Goal: Task Accomplishment & Management: Manage account settings

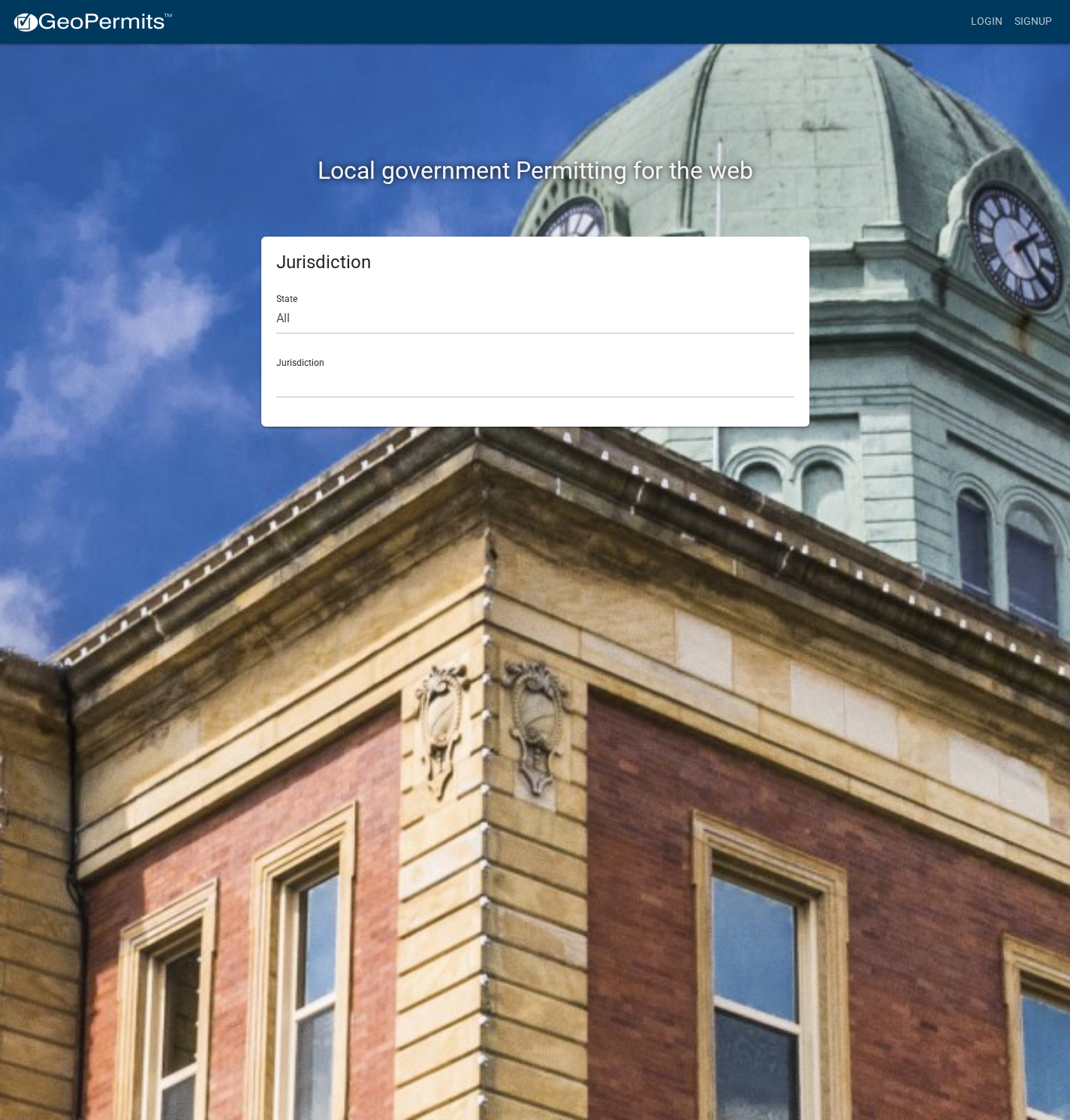
click at [993, 8] on nav "more_horiz Login Signup" at bounding box center [535, 22] width 1070 height 44
click at [990, 14] on link "Login" at bounding box center [987, 22] width 44 height 29
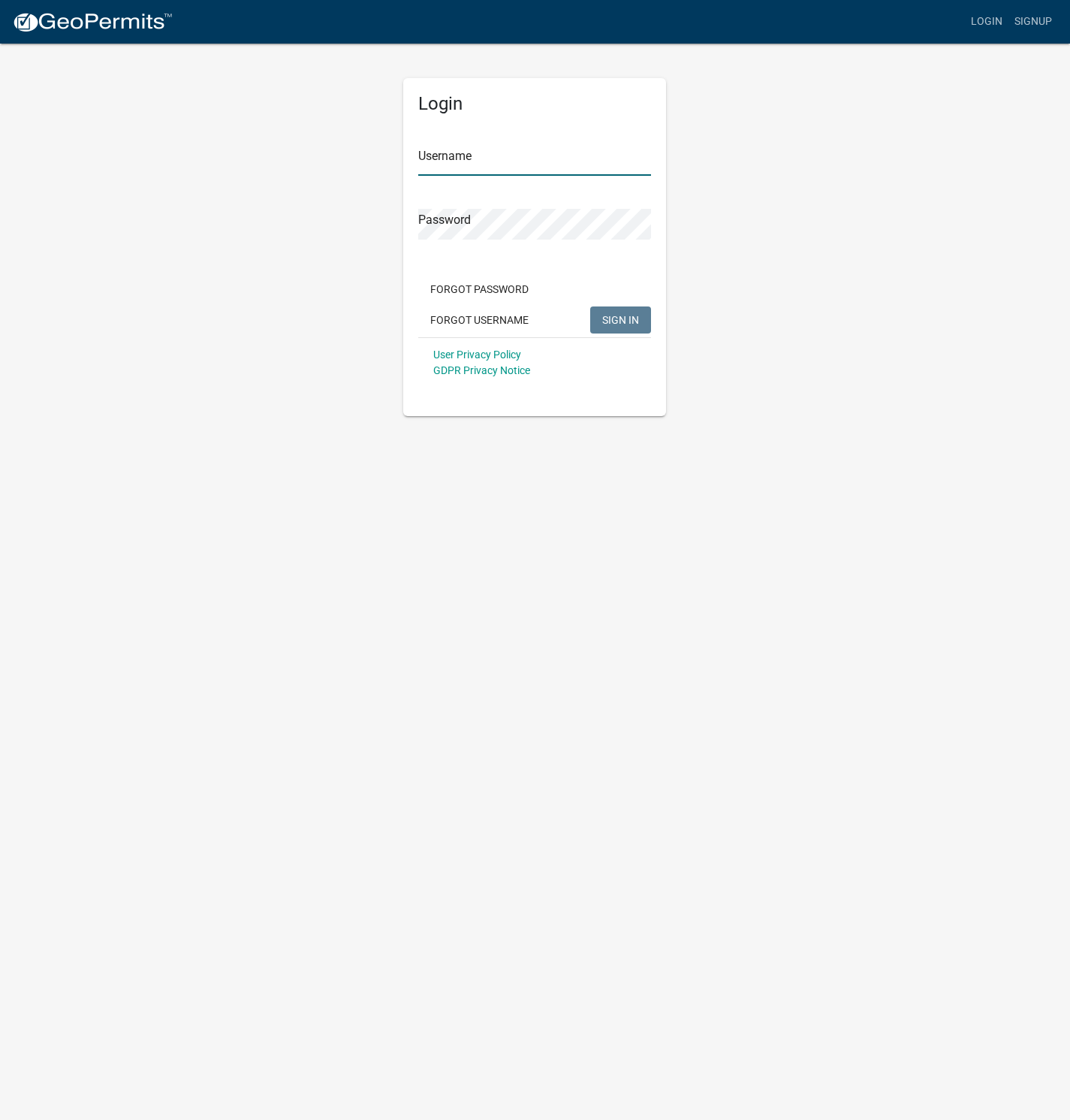
type input "[PERSON_NAME]"
click at [597, 321] on button "SIGN IN" at bounding box center [620, 320] width 61 height 27
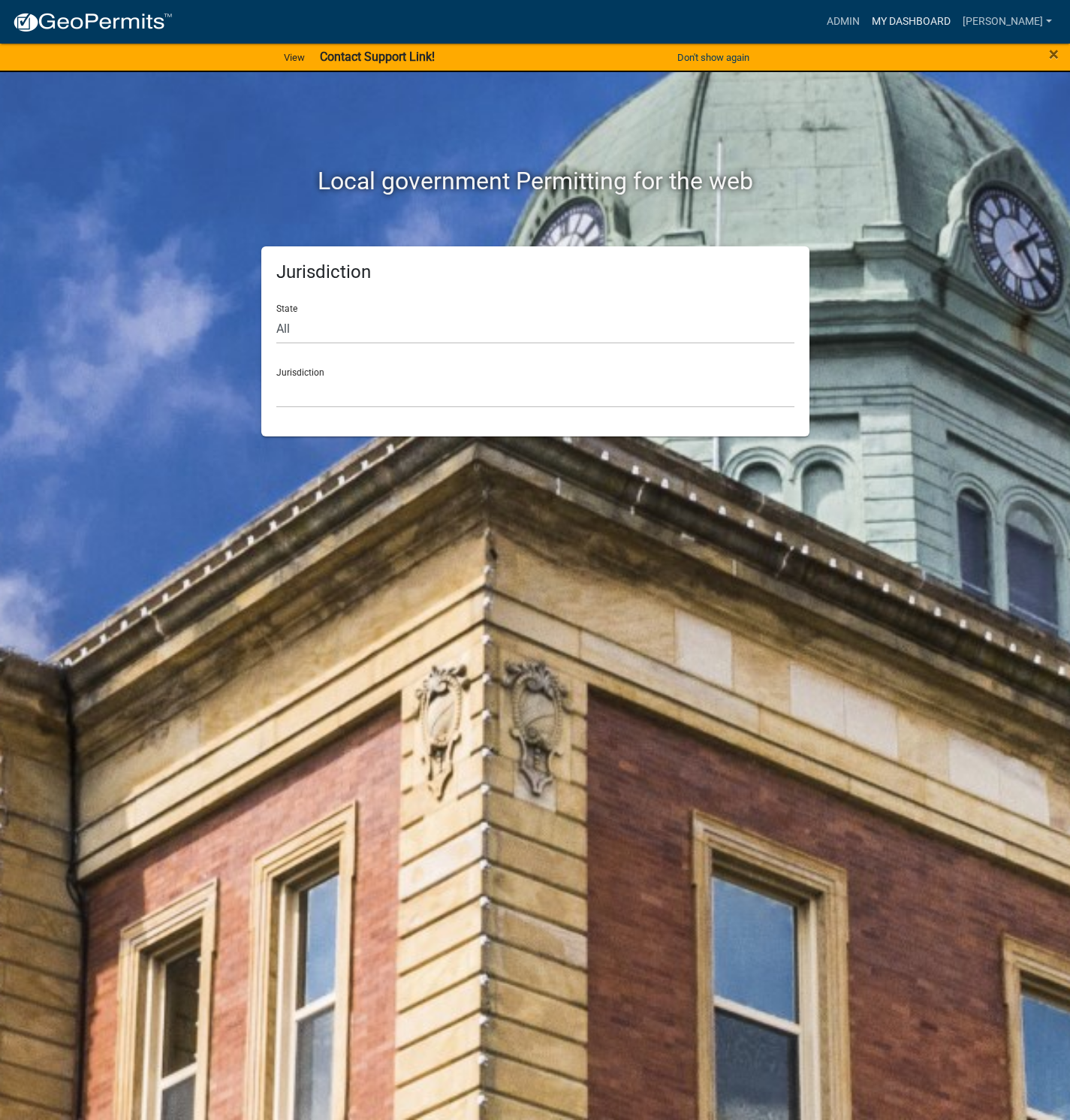
click at [951, 20] on link "My Dashboard" at bounding box center [911, 22] width 91 height 29
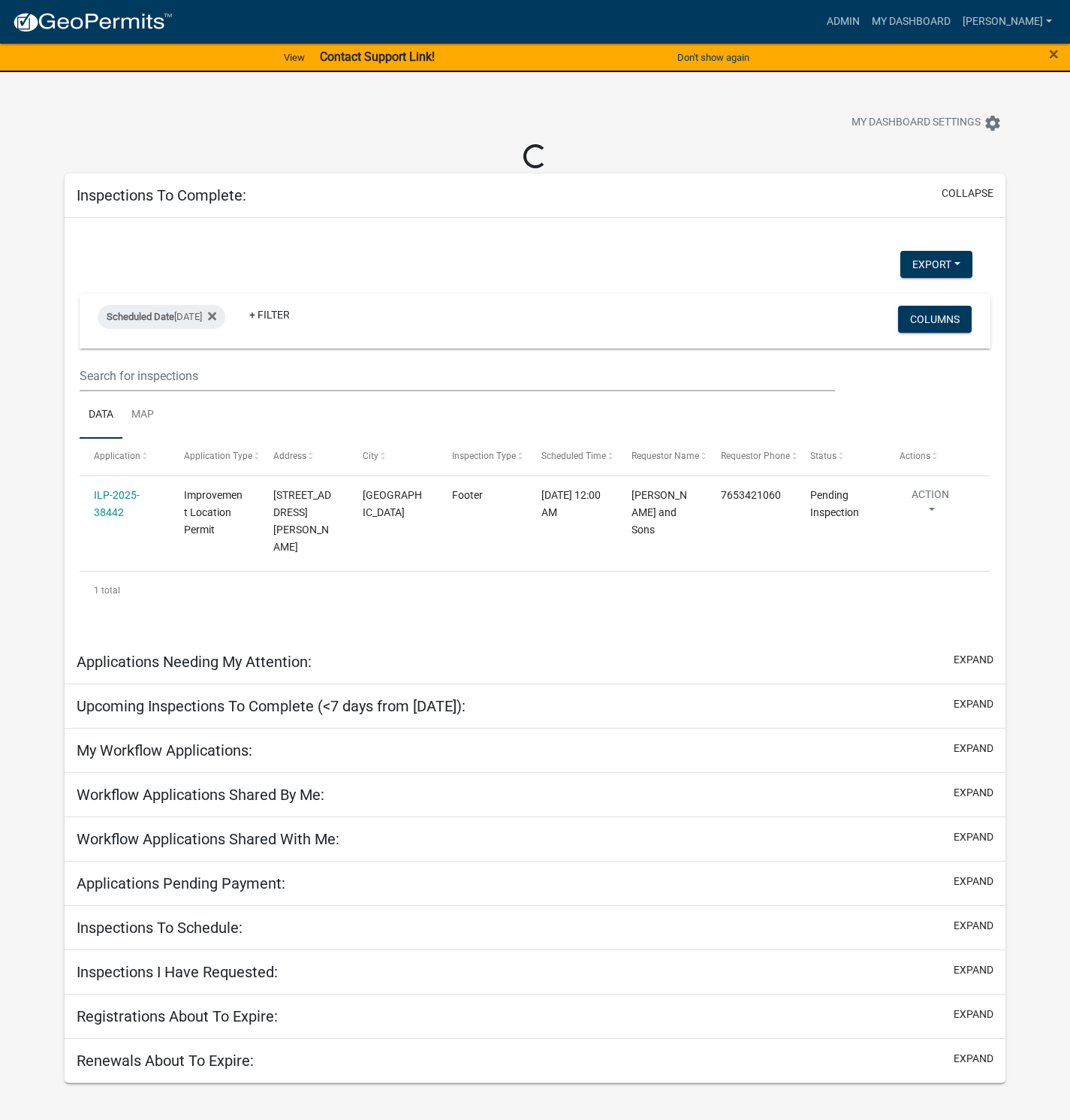
select select "1: 25"
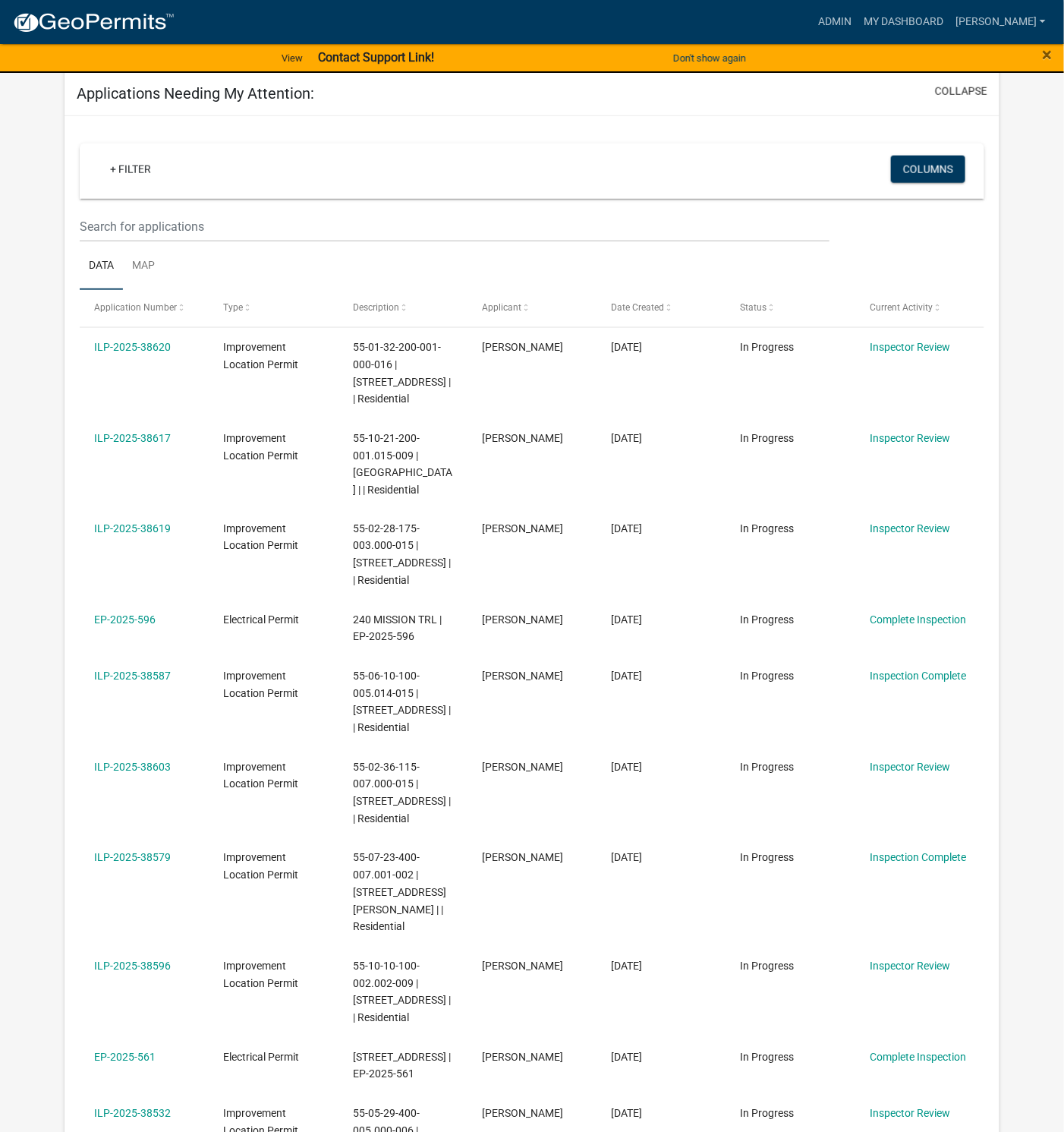
scroll to position [570, 0]
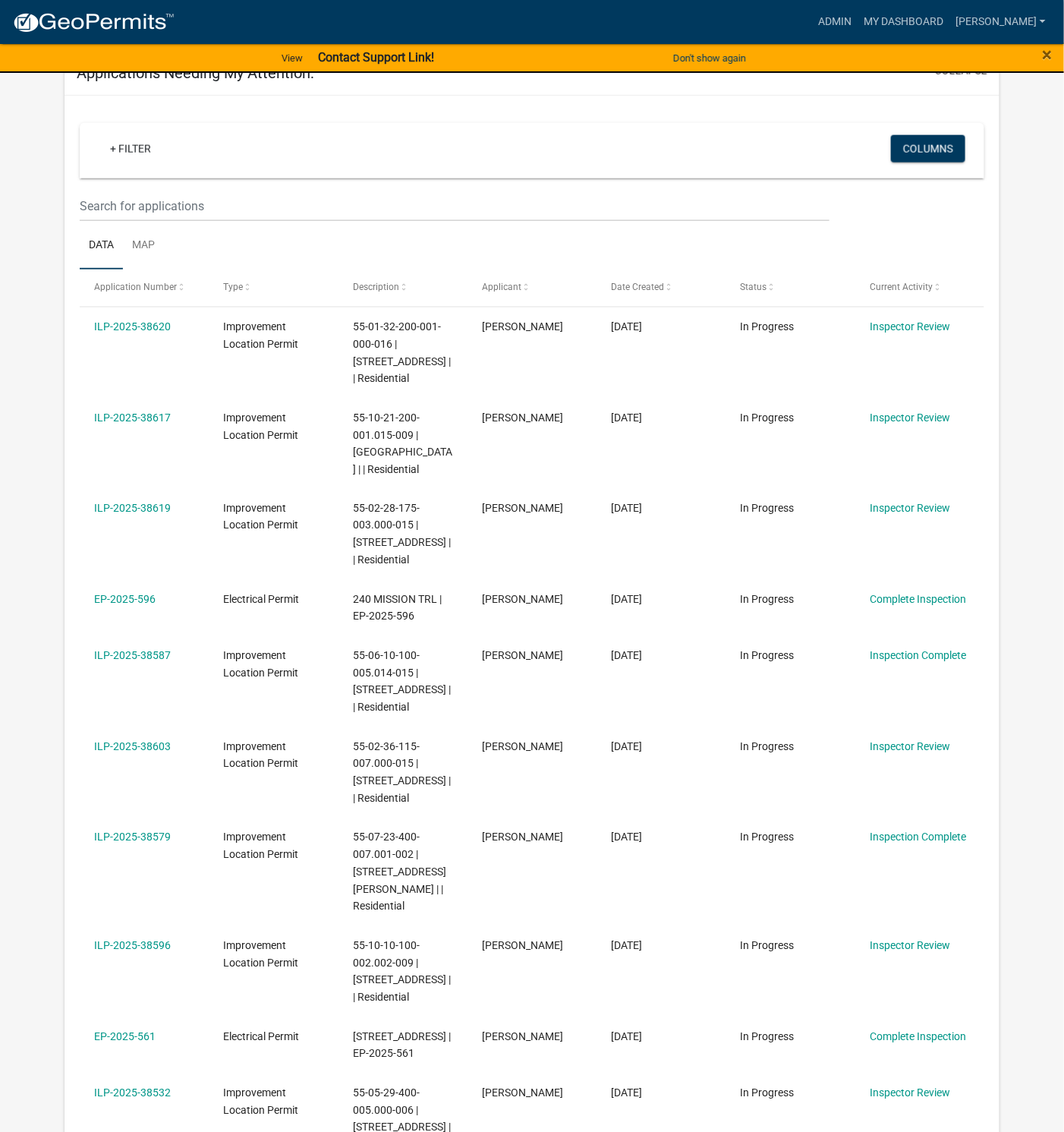
click at [150, 940] on link "ILP-2025-38596" at bounding box center [132, 946] width 77 height 12
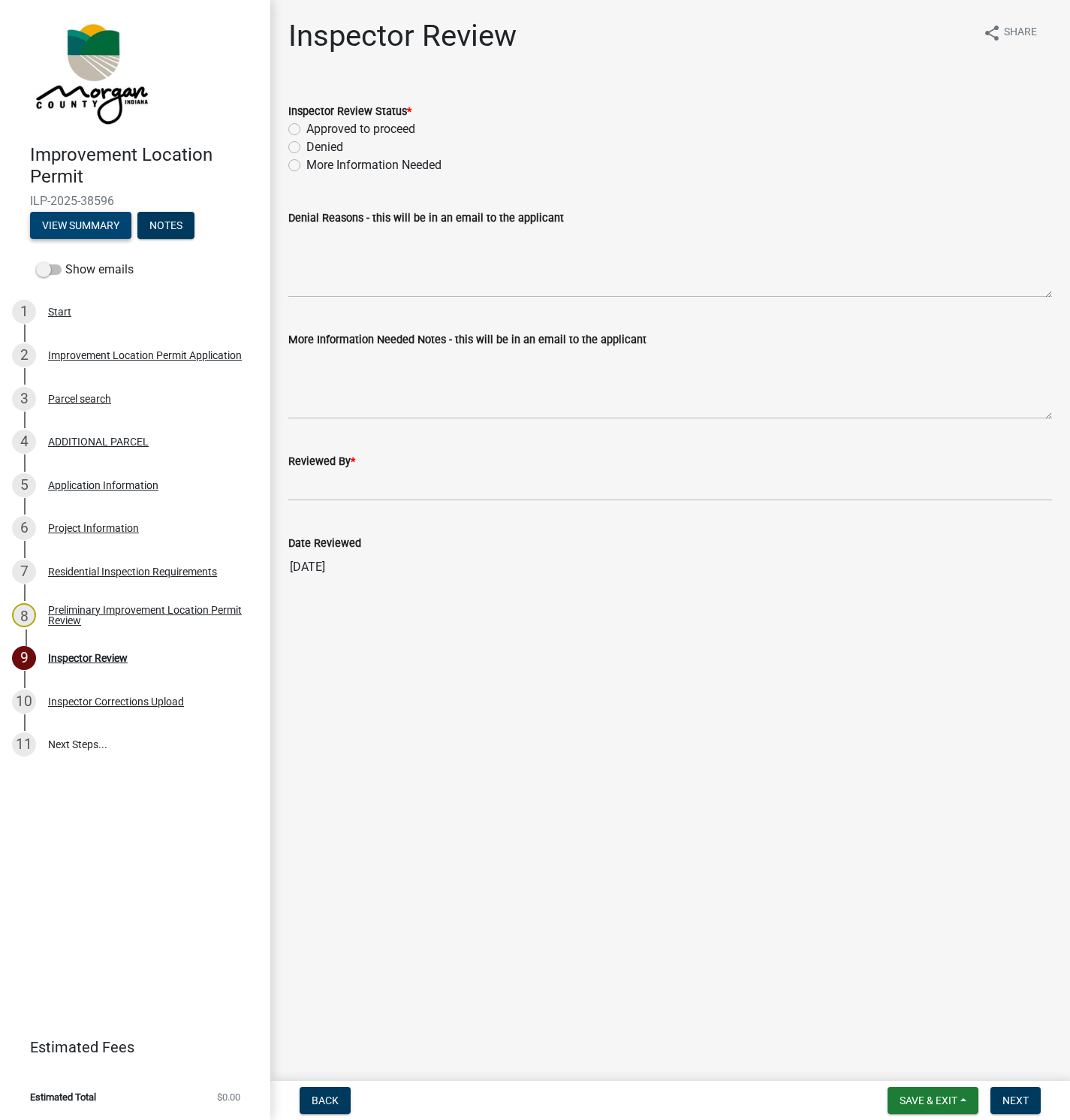
click at [95, 222] on button "View Summary" at bounding box center [80, 226] width 101 height 27
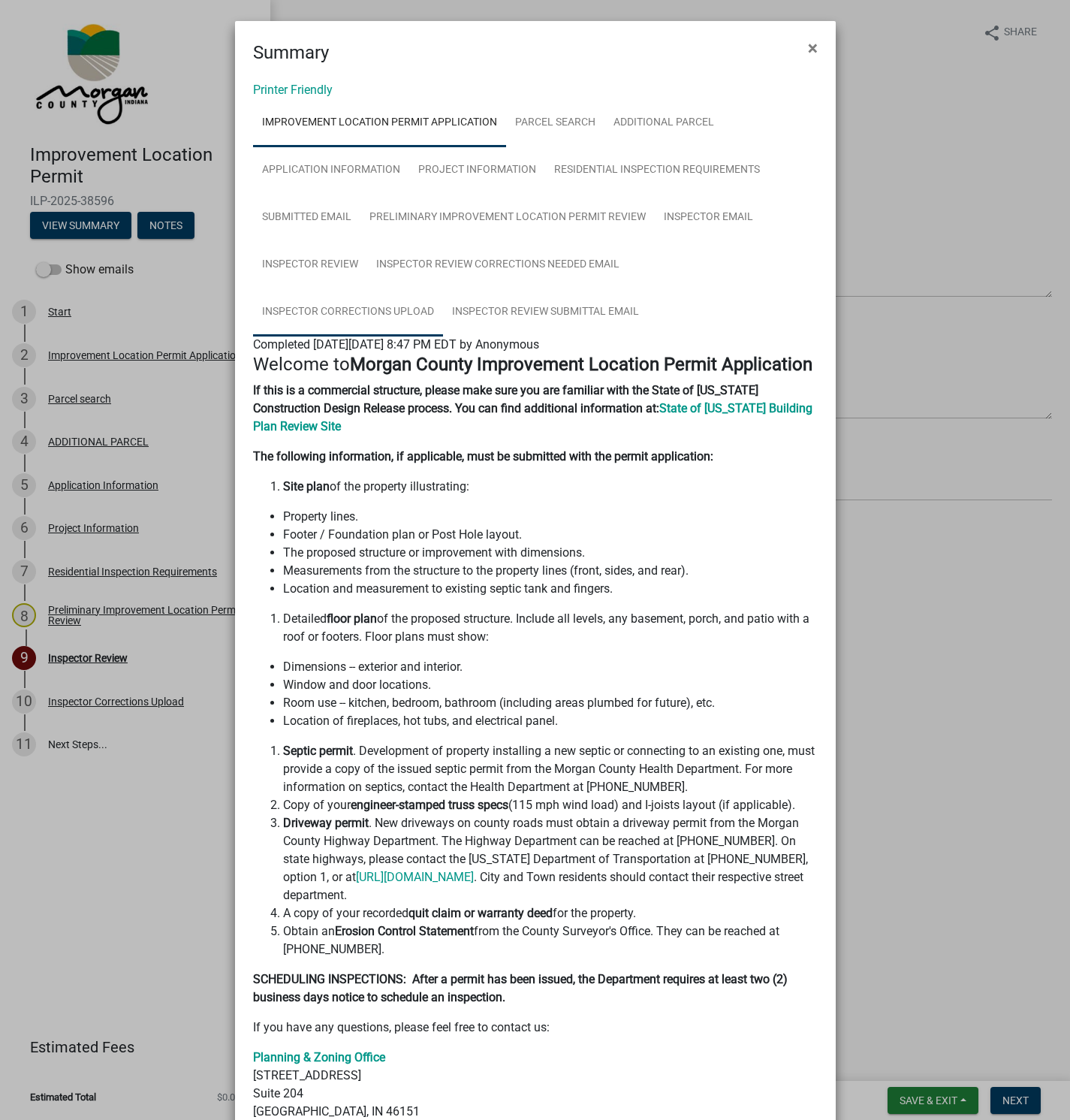
click at [443, 289] on link "Inspector Corrections Upload" at bounding box center [348, 313] width 190 height 48
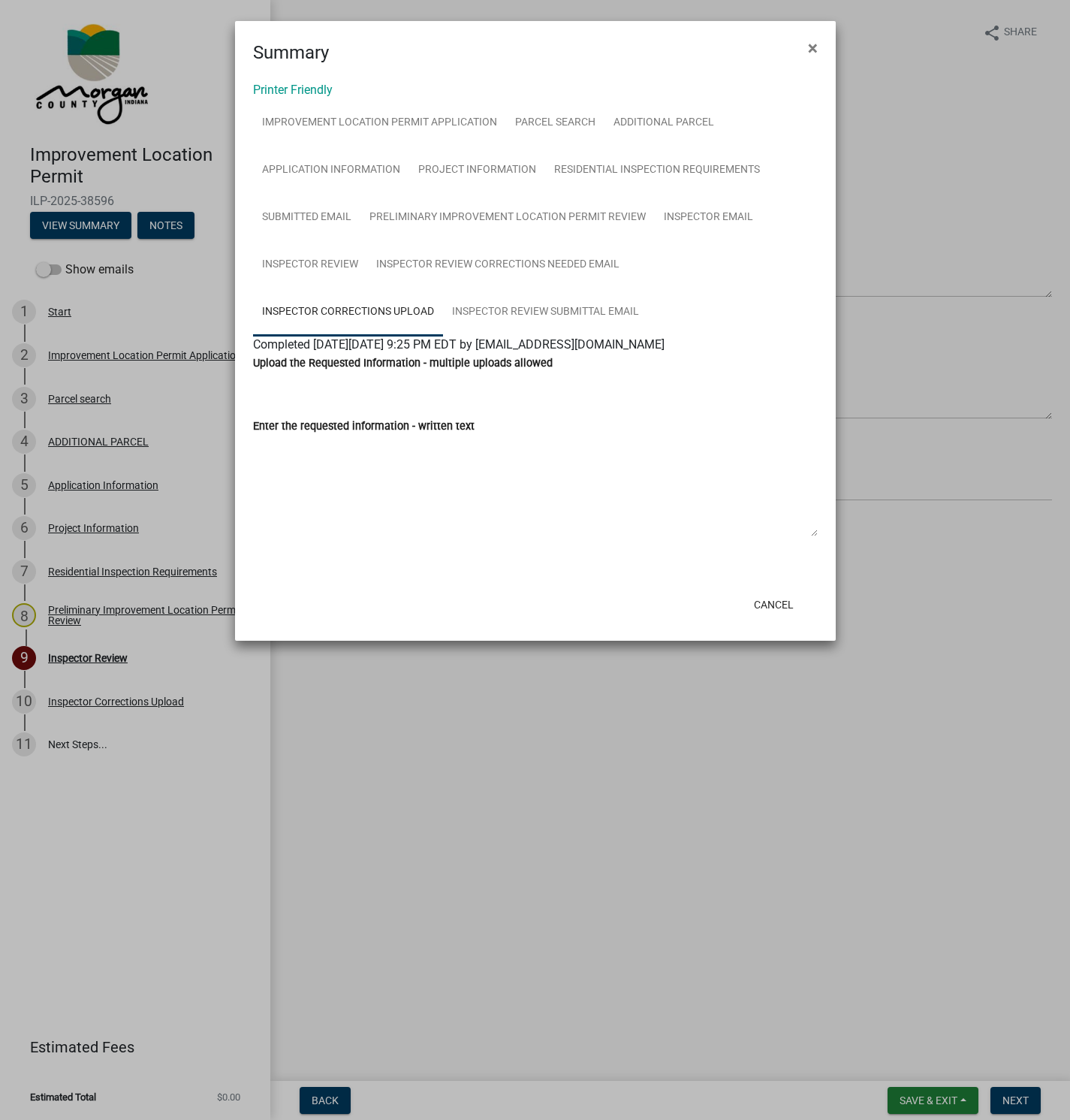
click at [443, 289] on link "Inspector Corrections Upload" at bounding box center [348, 313] width 190 height 48
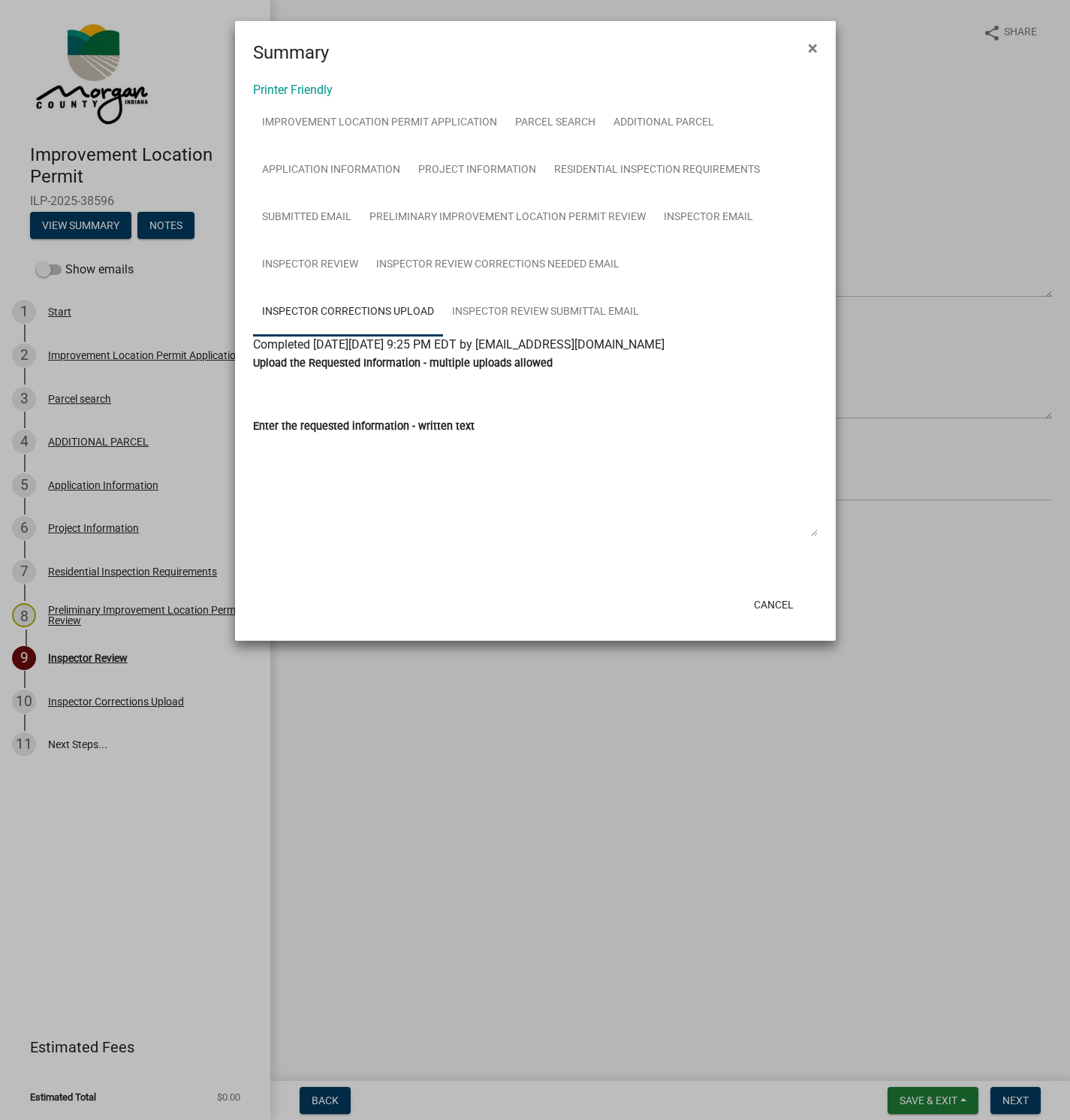
click at [95, 526] on ngb-modal-window "Summary × Printer Friendly Improvement Location Permit Application Parcel searc…" at bounding box center [535, 560] width 1070 height 1120
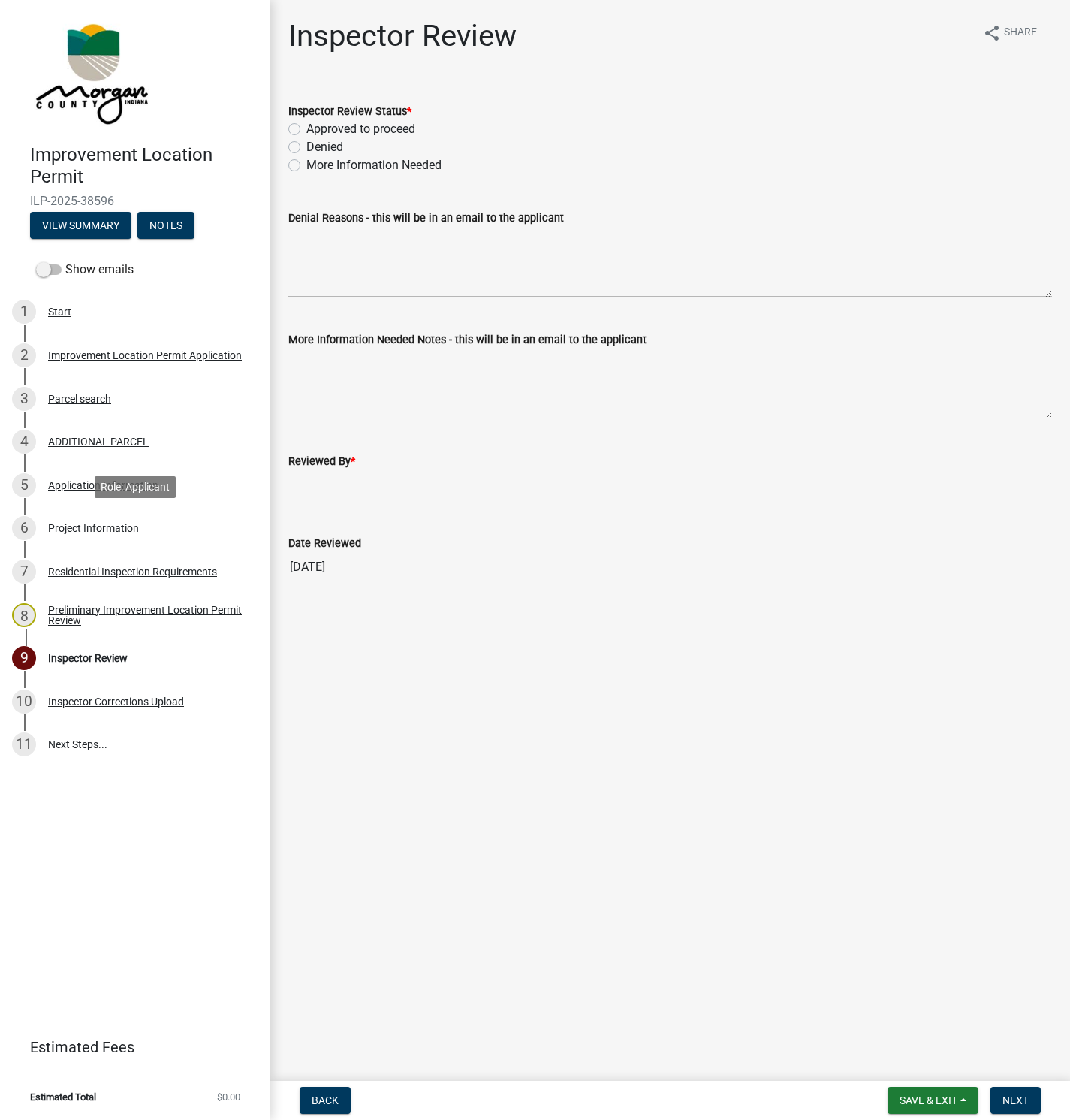
click at [102, 531] on div "Project Information" at bounding box center [93, 528] width 91 height 11
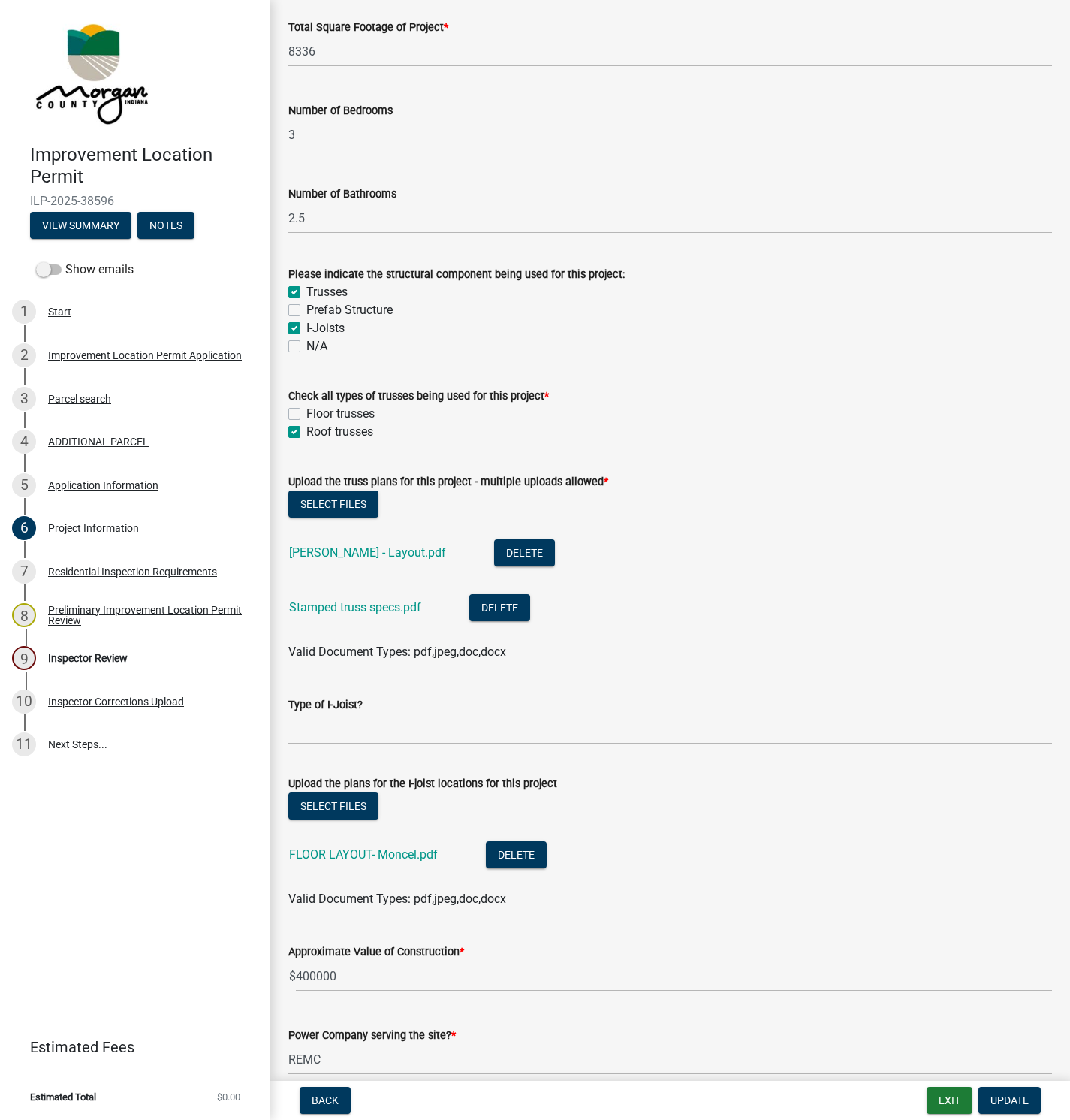
scroll to position [1240, 0]
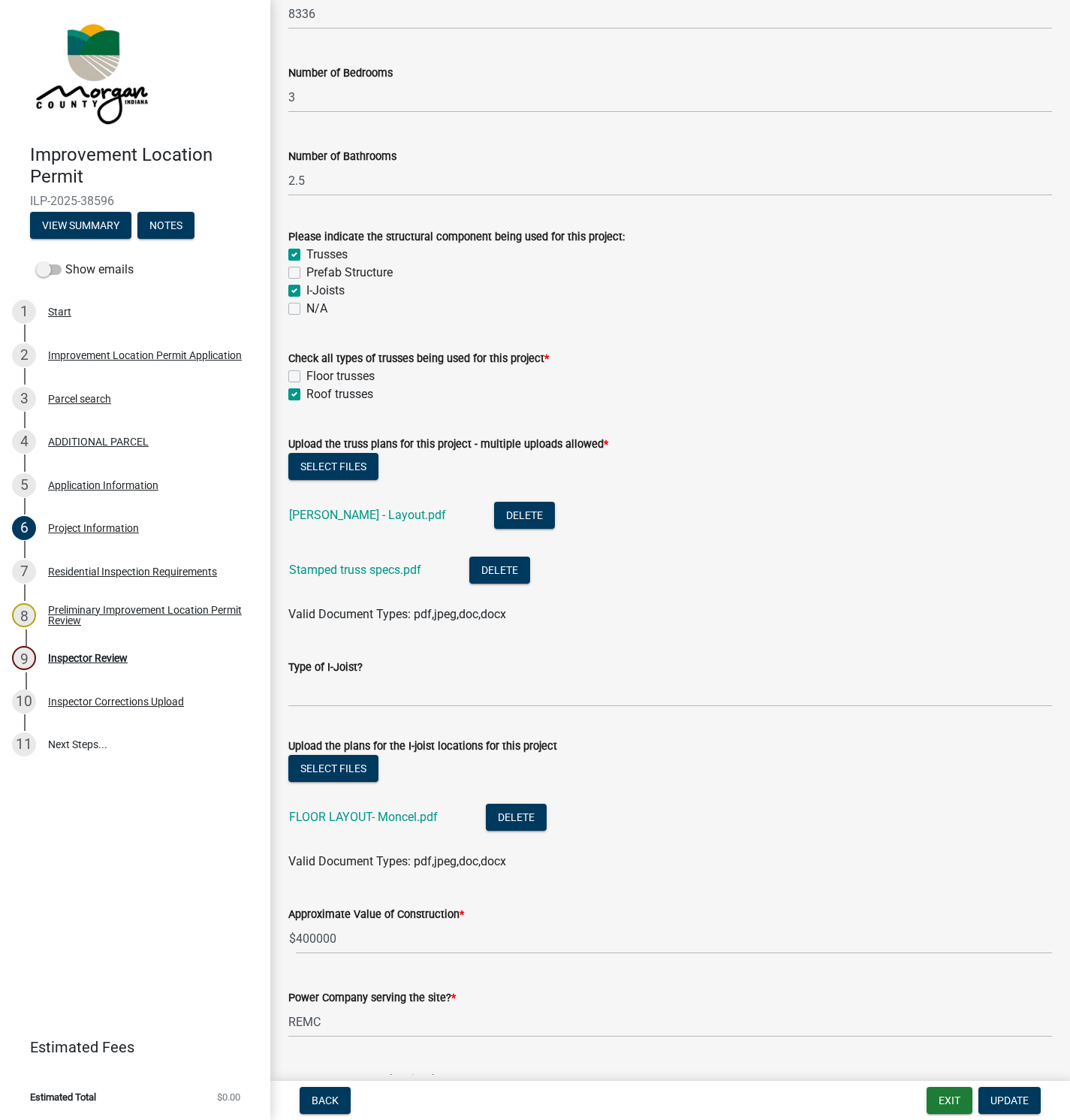
click at [347, 568] on link "Stamped truss specs.pdf" at bounding box center [355, 570] width 132 height 14
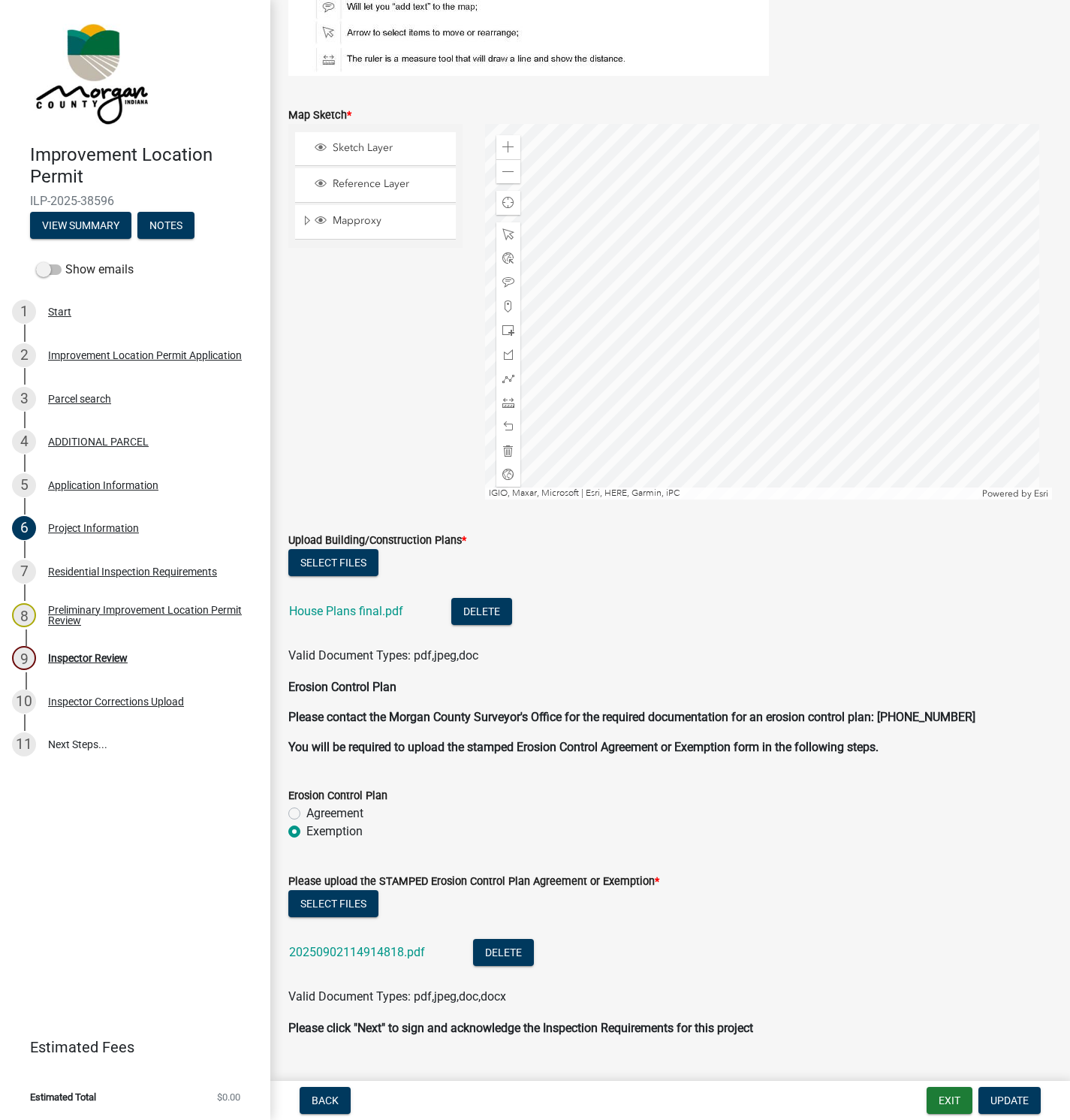
scroll to position [3694, 0]
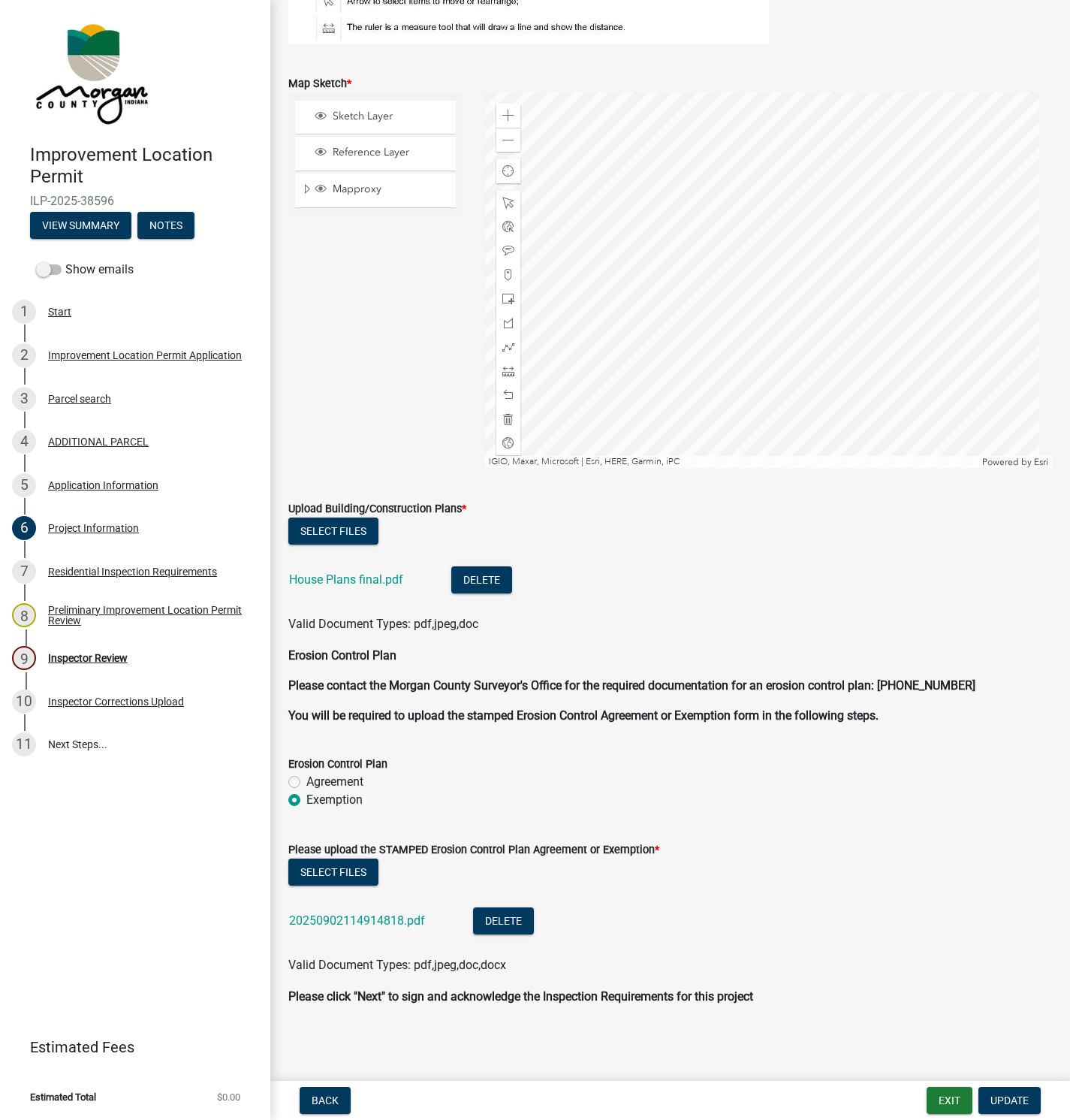
click at [349, 580] on link "House Plans final.pdf" at bounding box center [346, 580] width 114 height 14
click at [88, 658] on div "Inspector Review" at bounding box center [88, 658] width 80 height 11
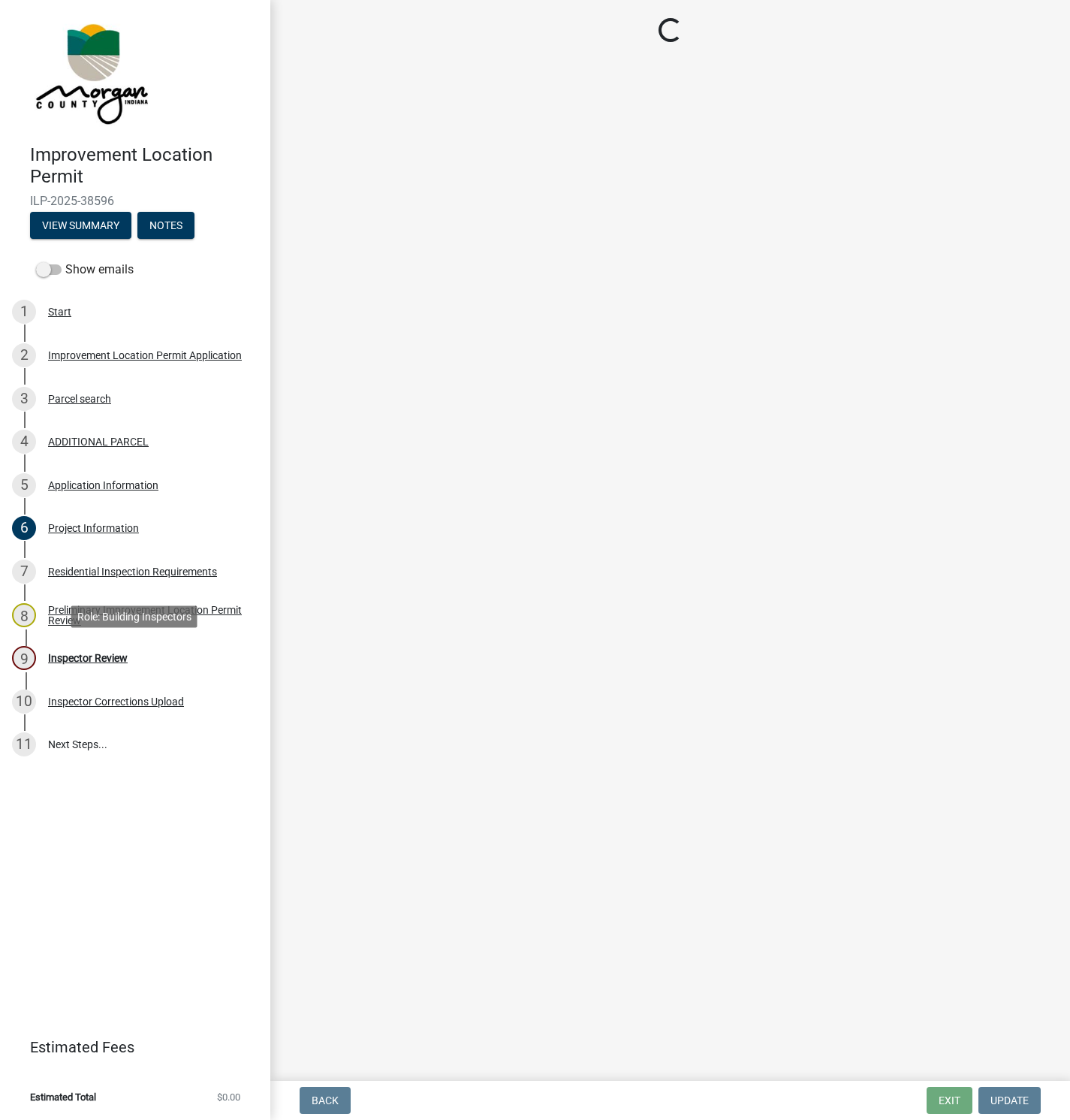
scroll to position [0, 0]
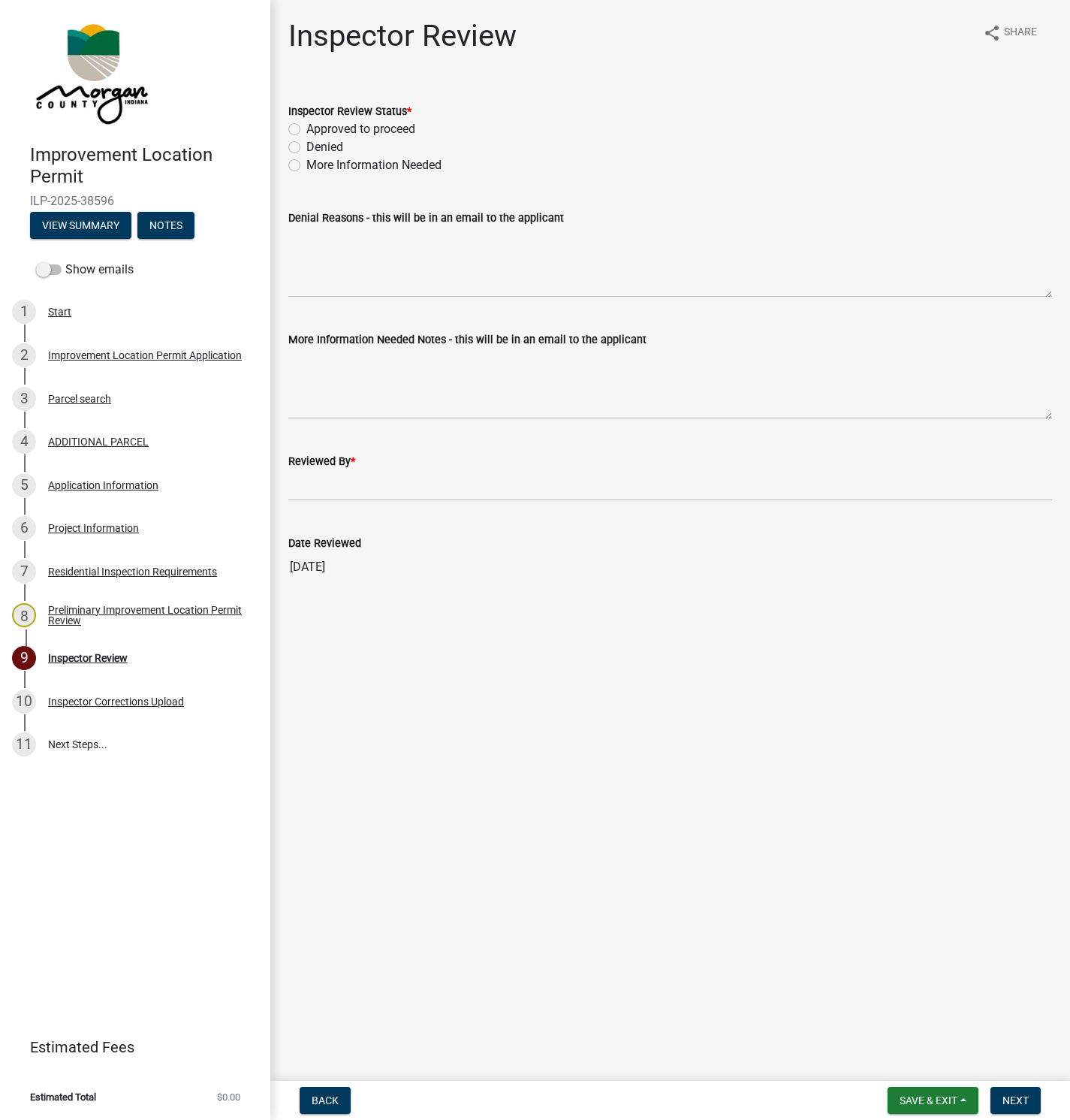
click at [307, 124] on label "Approved to proceed" at bounding box center [361, 129] width 109 height 18
click at [307, 124] on input "Approved to proceed" at bounding box center [311, 125] width 10 height 10
radio input "true"
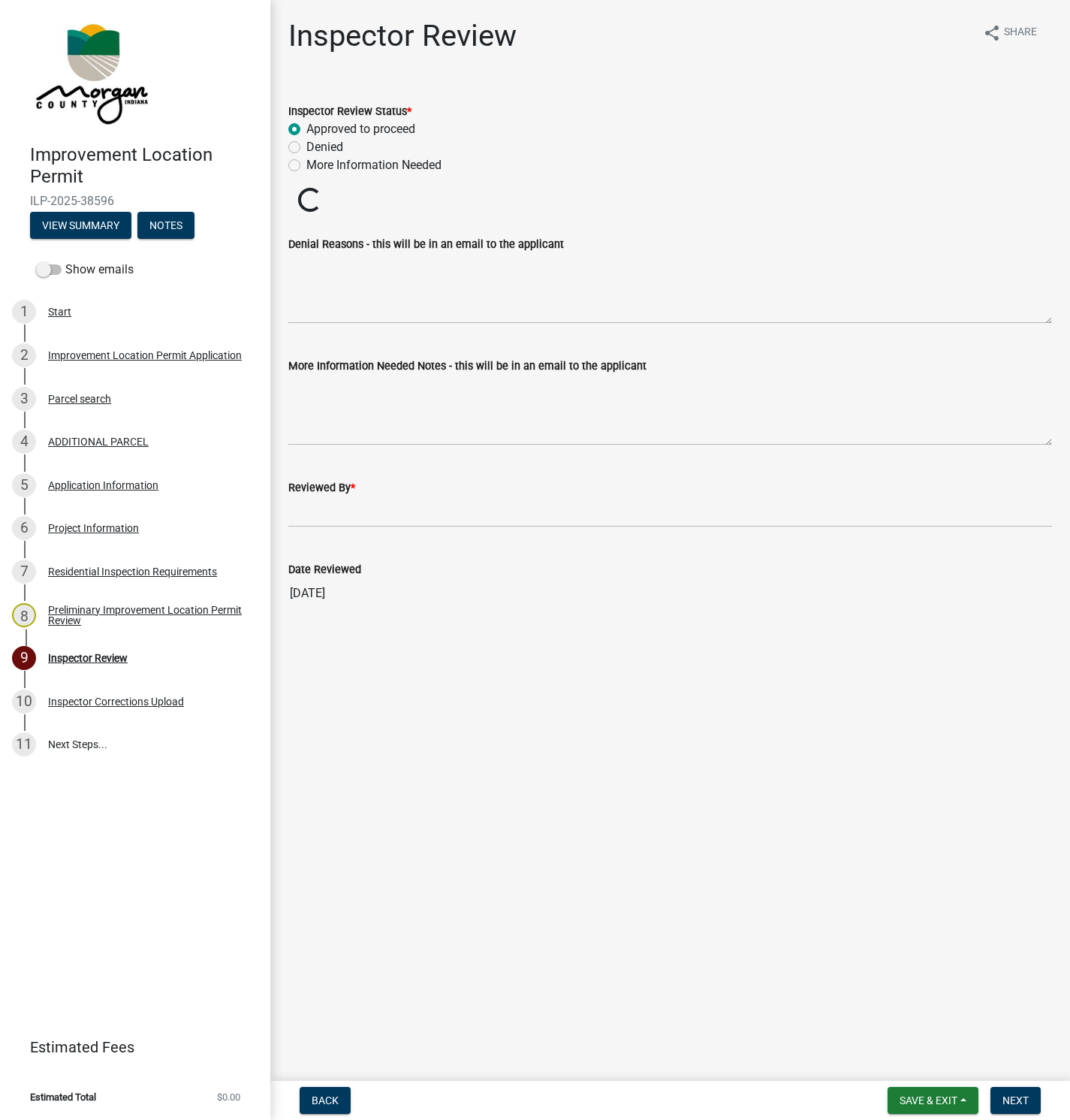
click at [316, 492] on label "Reviewed By *" at bounding box center [322, 489] width 67 height 11
click at [316, 497] on input "Reviewed By *" at bounding box center [670, 512] width 763 height 31
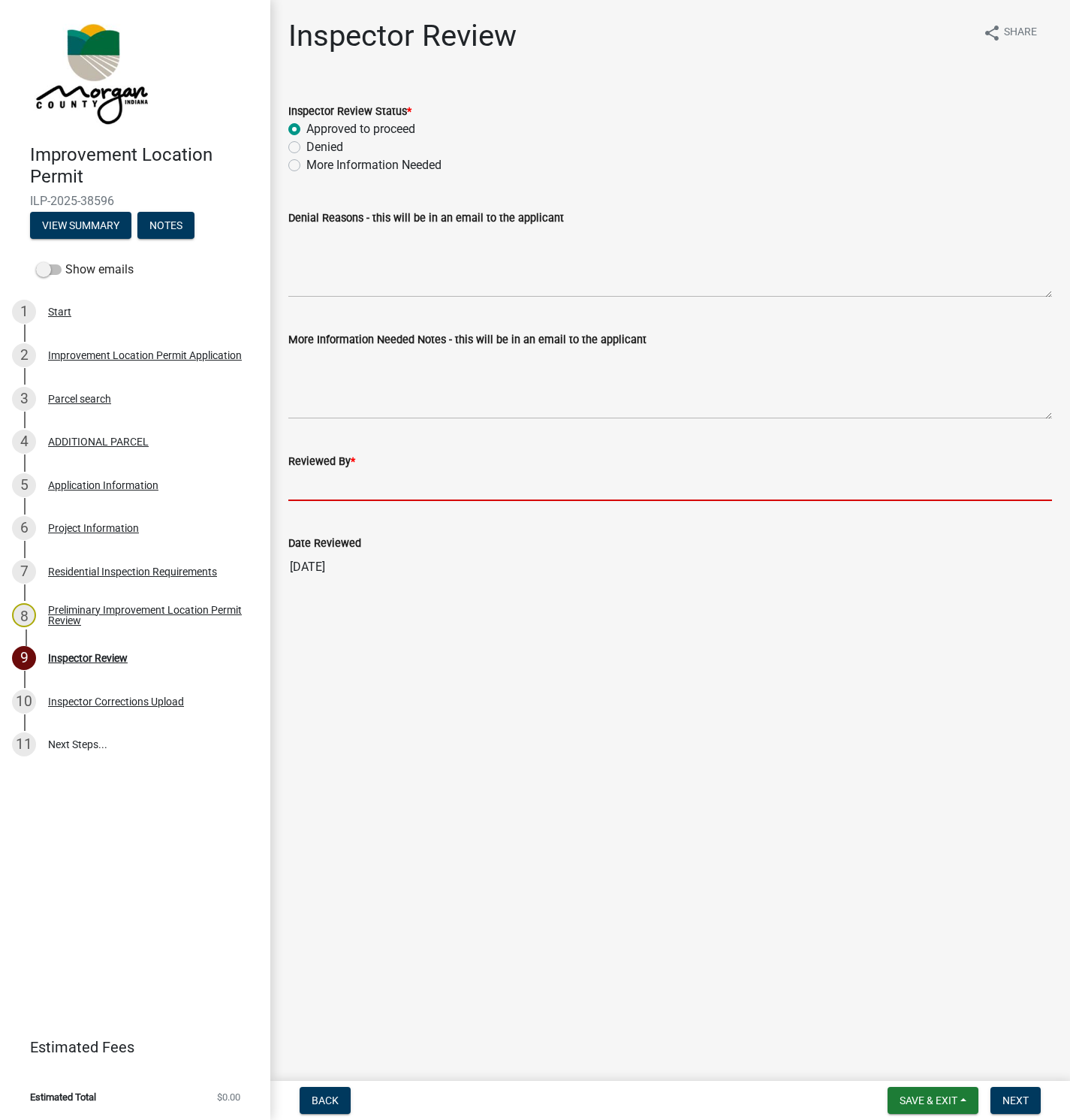
click at [355, 476] on input "Reviewed By *" at bounding box center [670, 486] width 763 height 31
type input "[PERSON_NAME]"
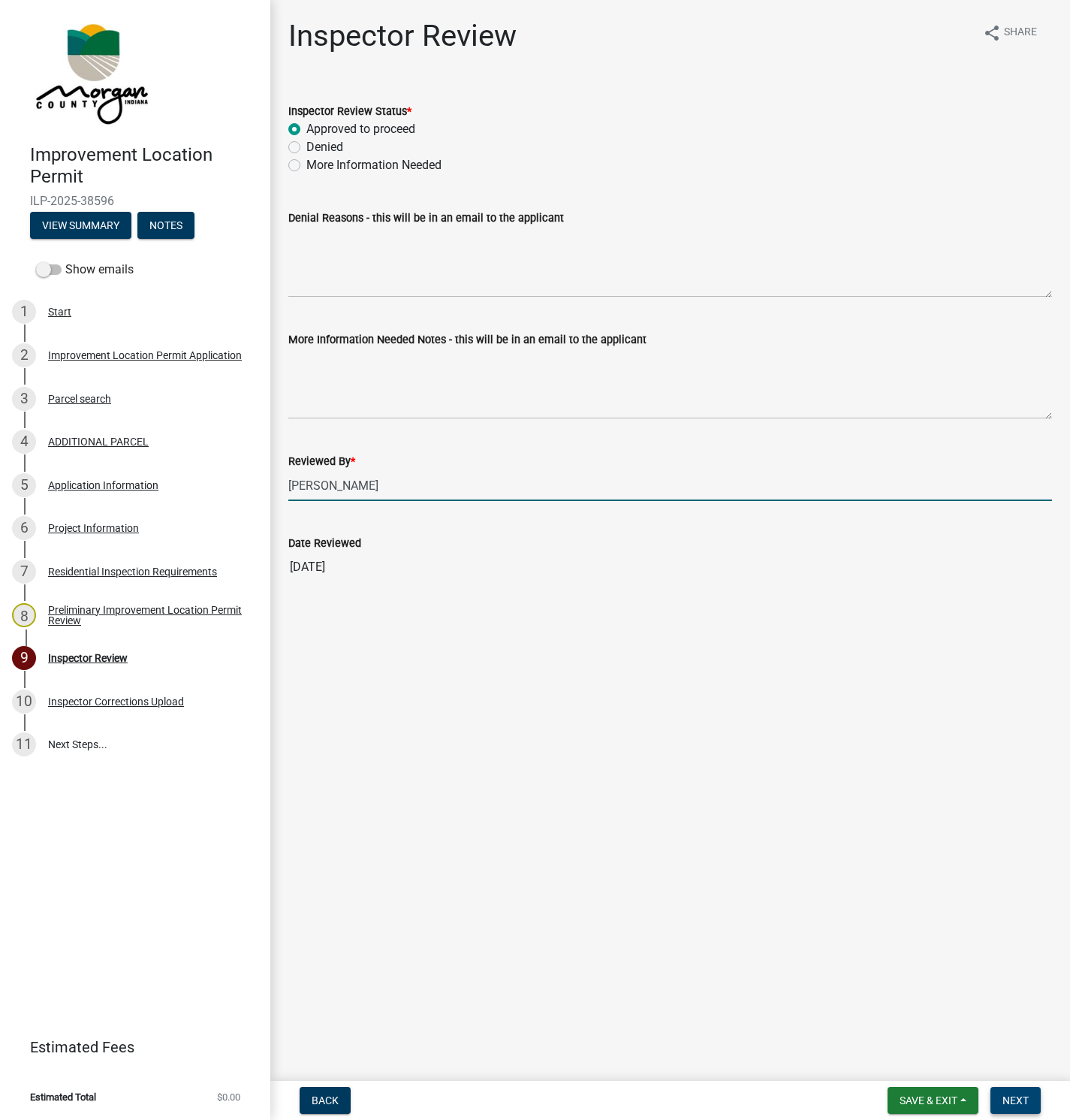
click at [1014, 1106] on button "Next" at bounding box center [1015, 1100] width 50 height 27
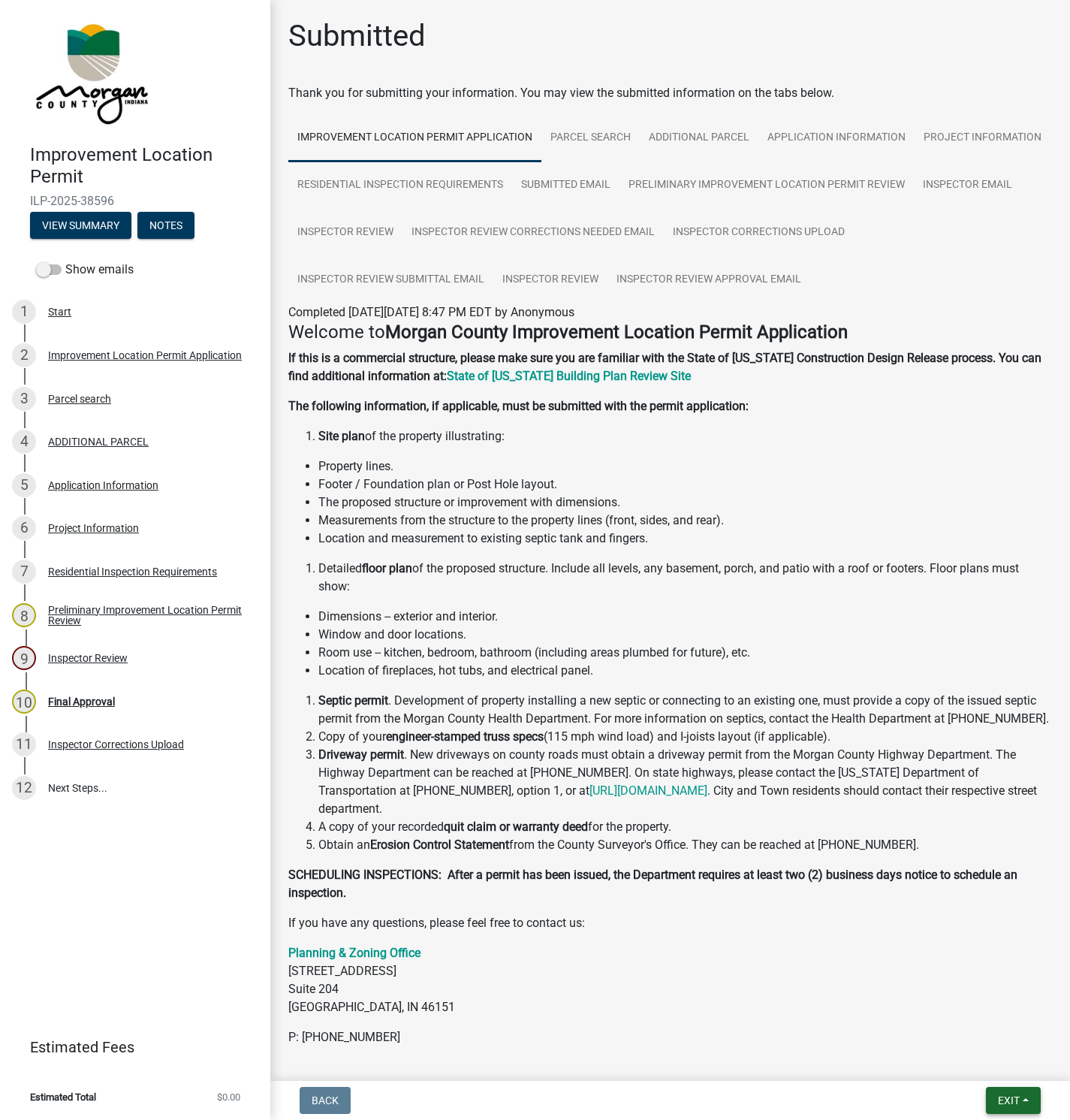
click at [1017, 1087] on button "Exit" at bounding box center [1013, 1100] width 55 height 27
click at [964, 1055] on button "Save & Exit" at bounding box center [981, 1062] width 120 height 36
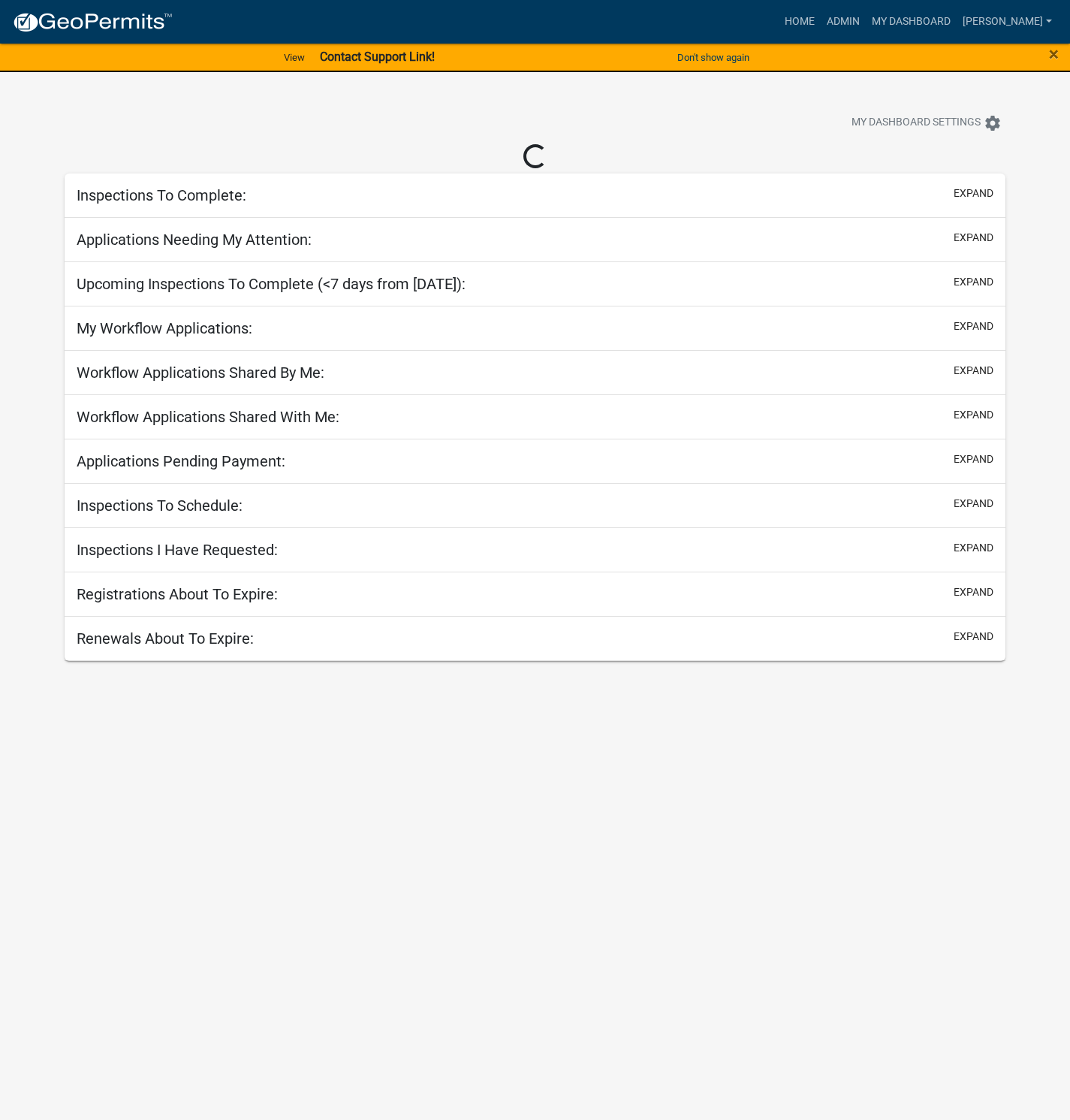
select select "1: 25"
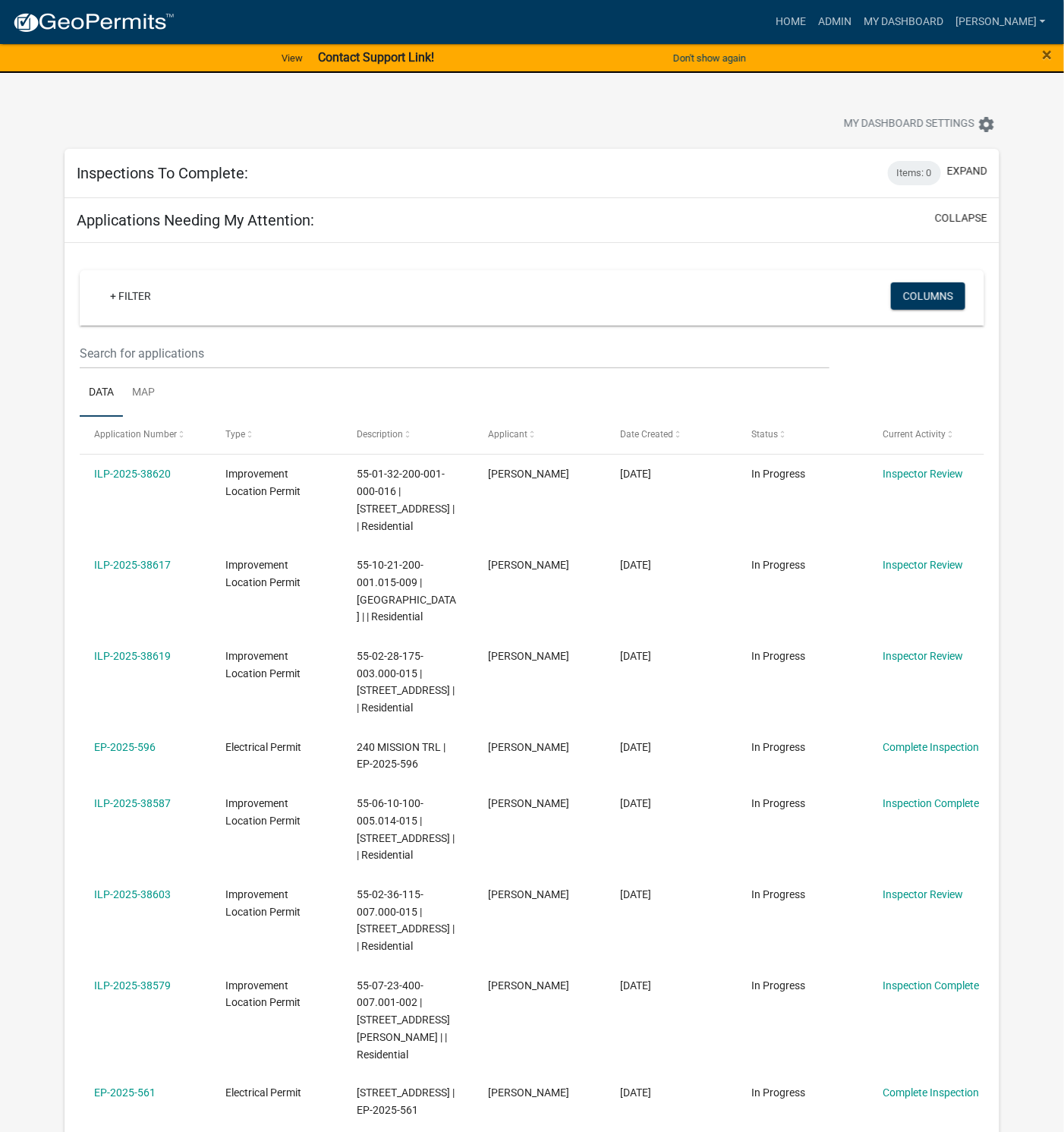
drag, startPoint x: 141, startPoint y: 653, endPoint x: 141, endPoint y: 643, distance: 10.0
click at [141, 650] on link "ILP-2025-38619" at bounding box center [132, 656] width 77 height 12
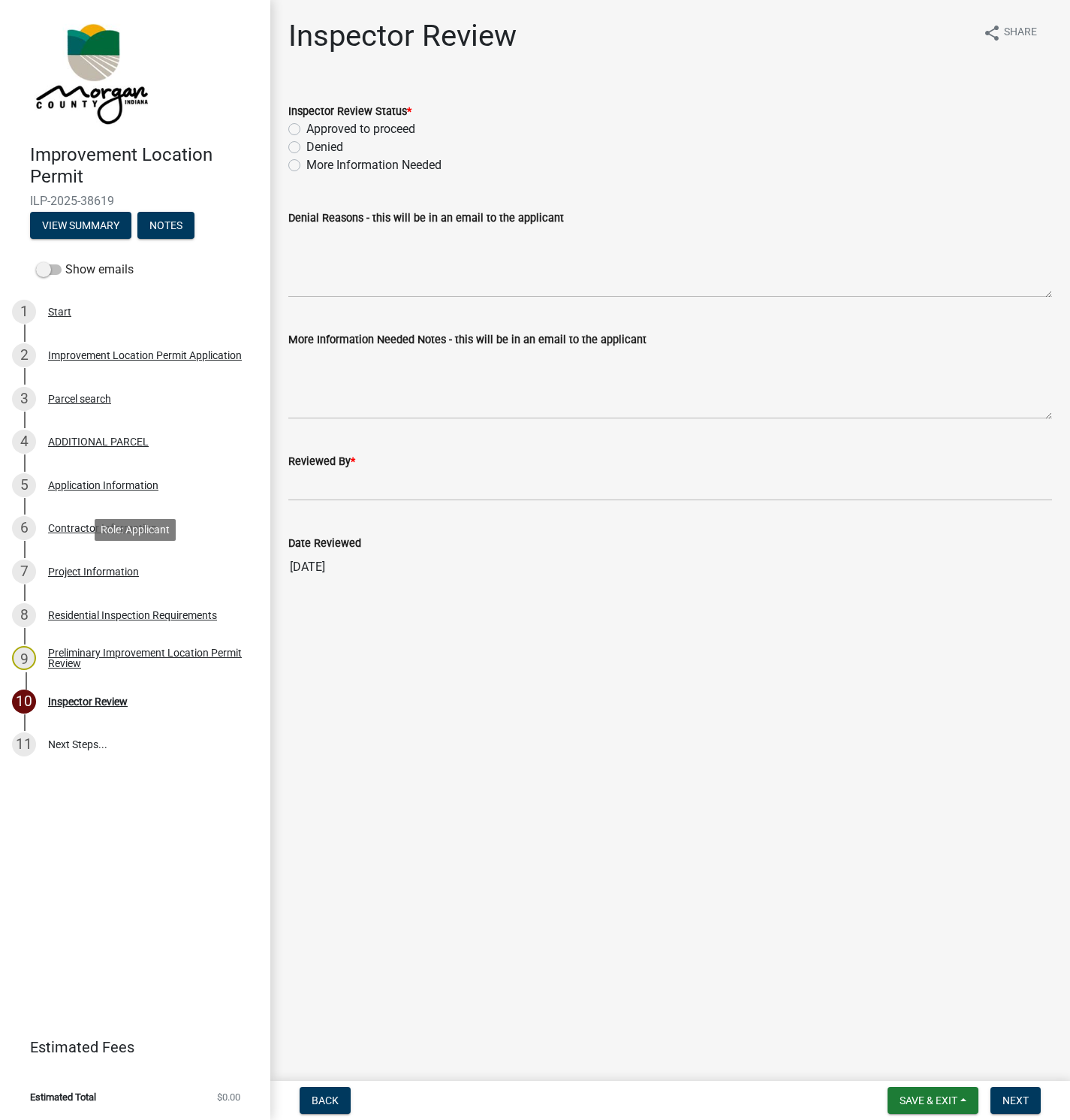
click at [77, 571] on div "Project Information" at bounding box center [93, 572] width 91 height 11
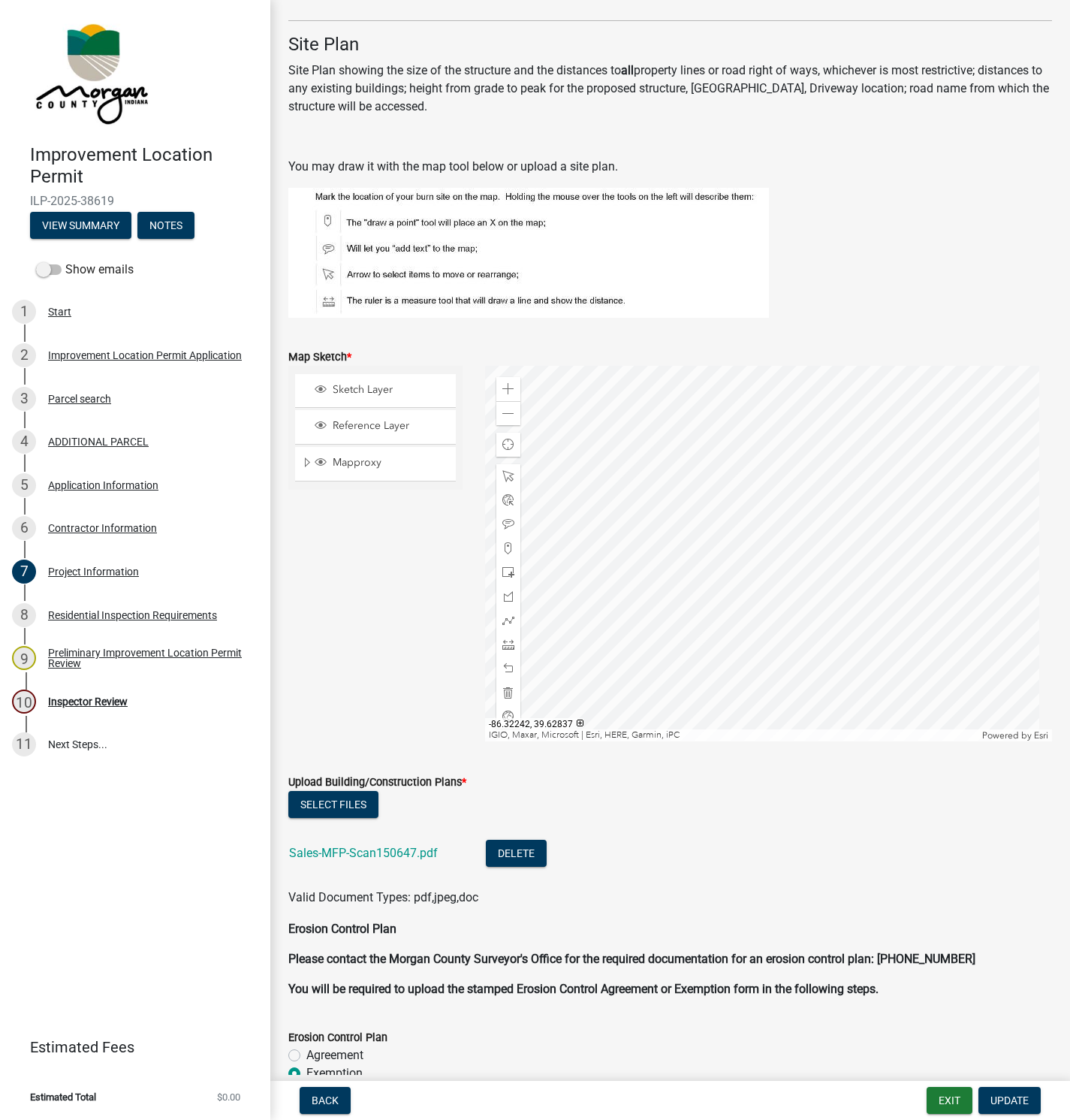
scroll to position [2705, 0]
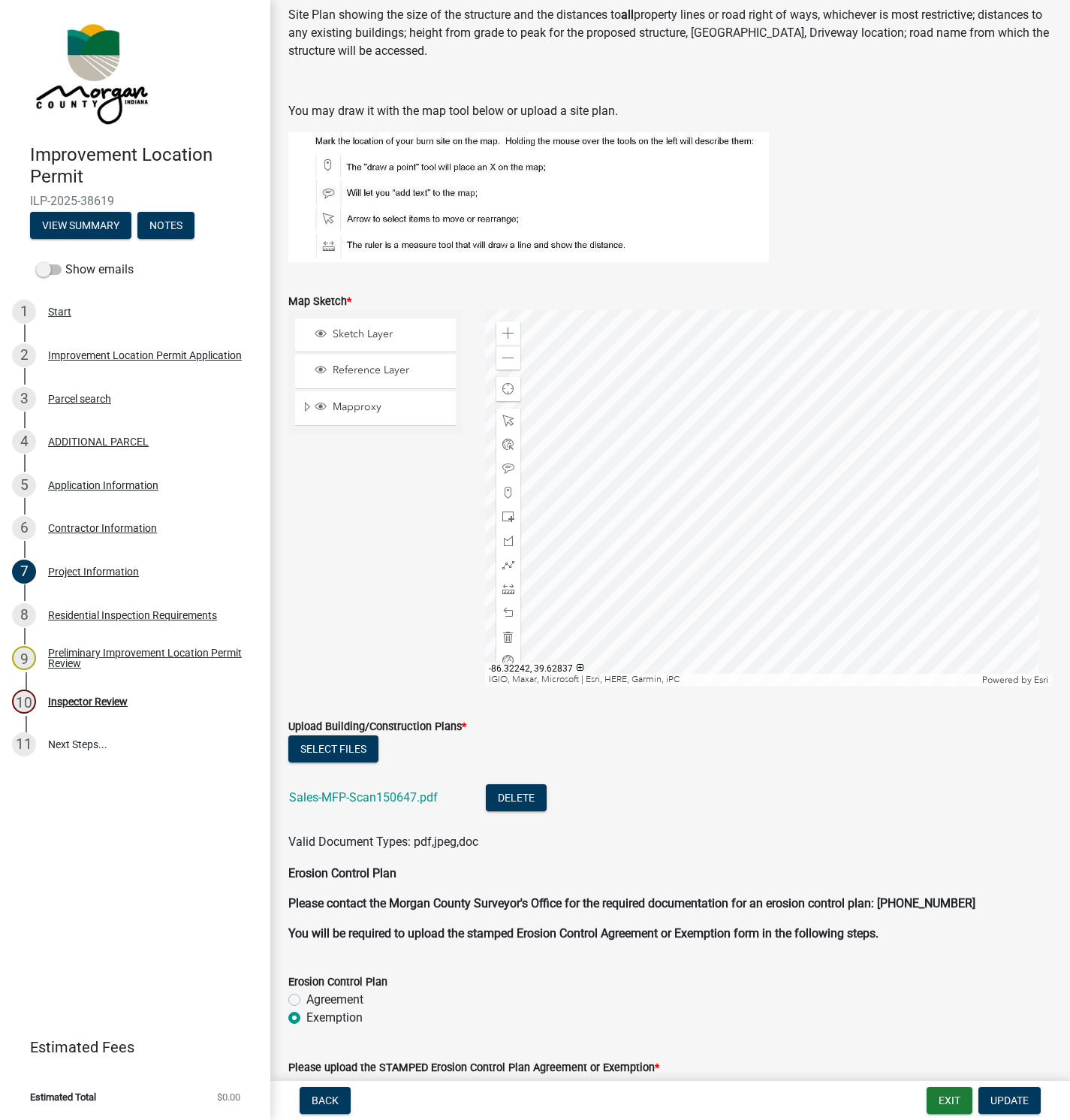
click at [343, 795] on link "Sales-MFP-Scan150647.pdf" at bounding box center [364, 797] width 149 height 14
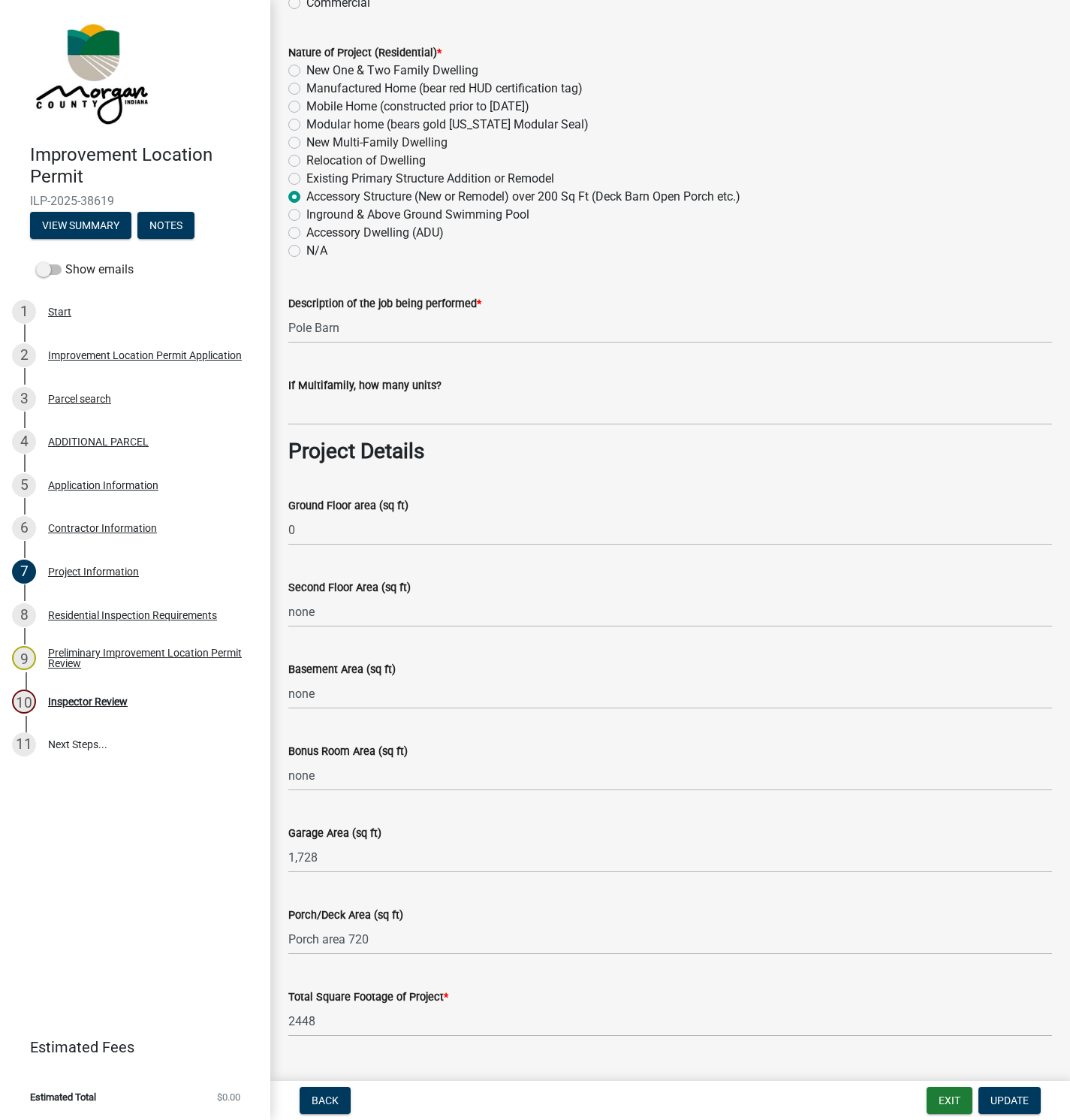
scroll to position [451, 0]
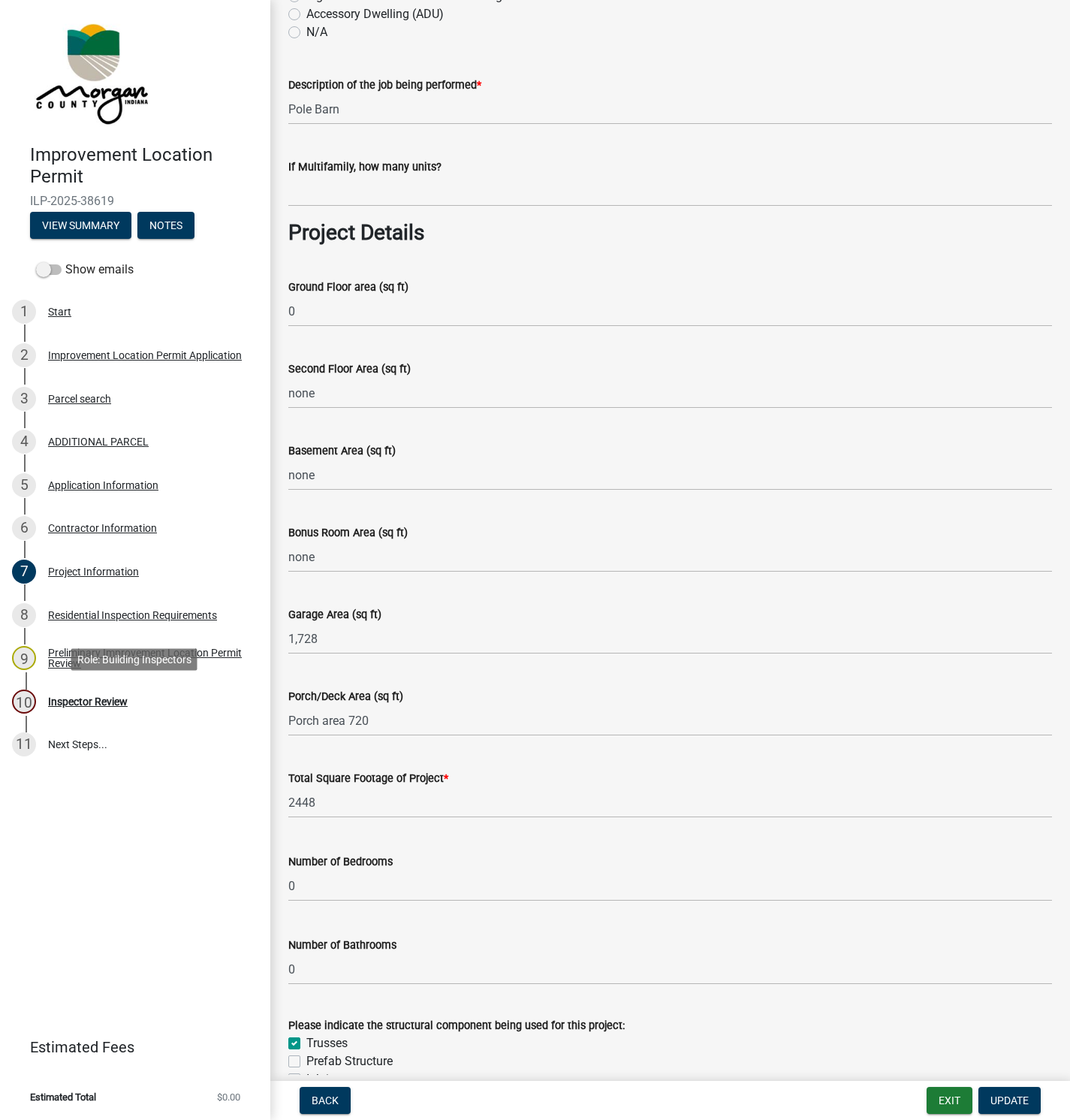
click at [74, 701] on div "Inspector Review" at bounding box center [88, 701] width 80 height 11
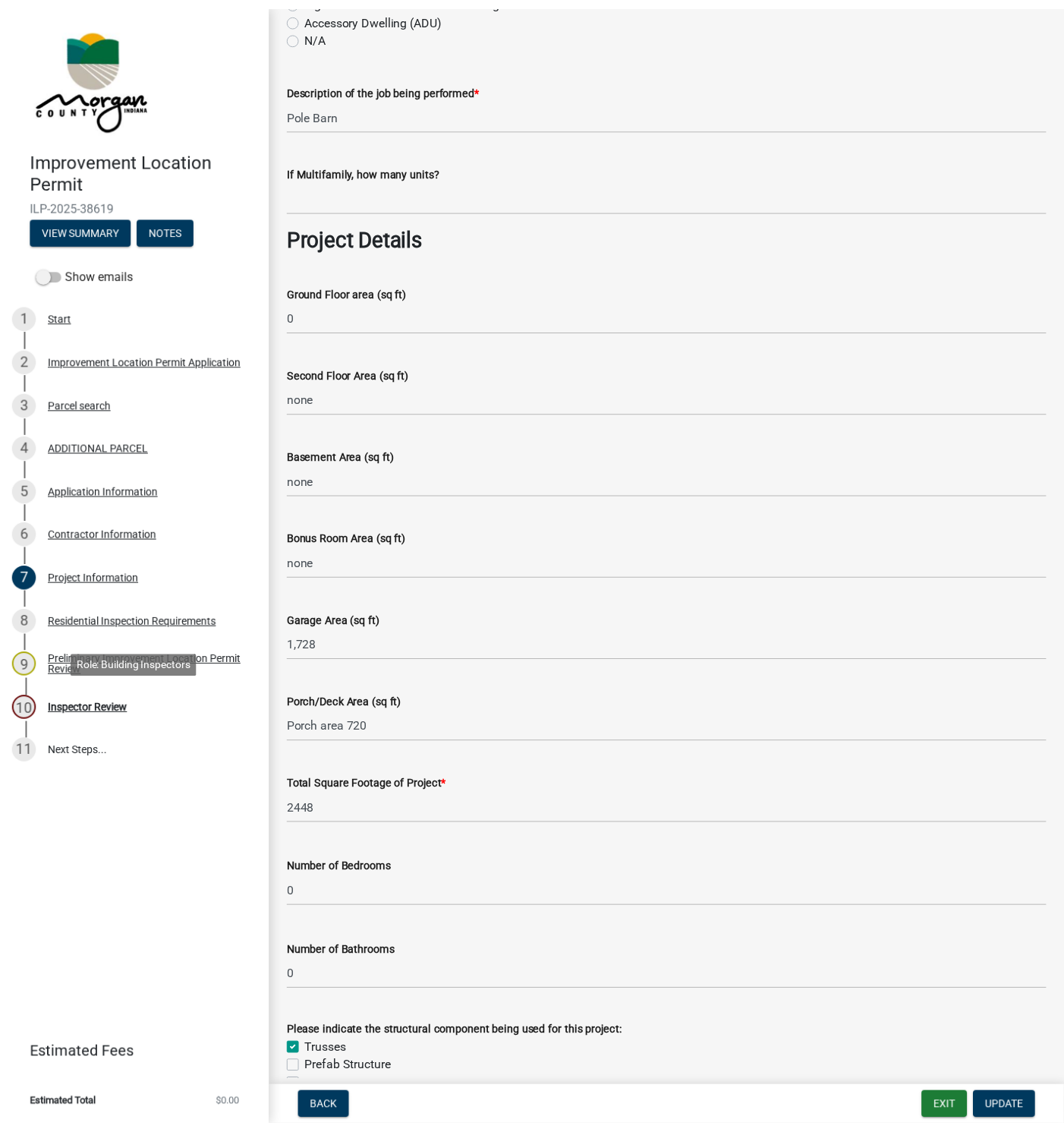
scroll to position [0, 0]
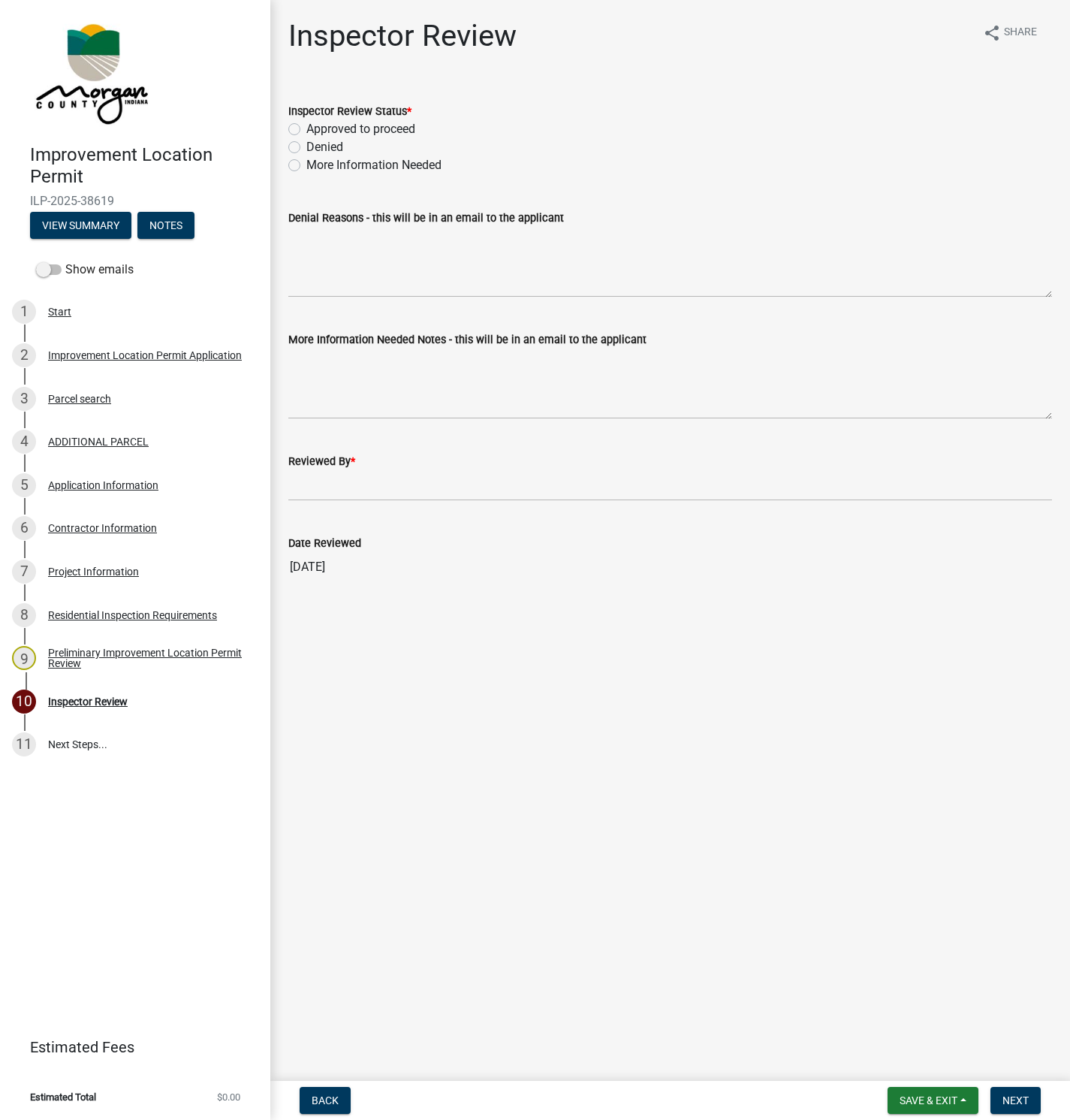
click at [307, 131] on label "Approved to proceed" at bounding box center [361, 129] width 109 height 18
click at [307, 130] on input "Approved to proceed" at bounding box center [311, 125] width 10 height 10
radio input "true"
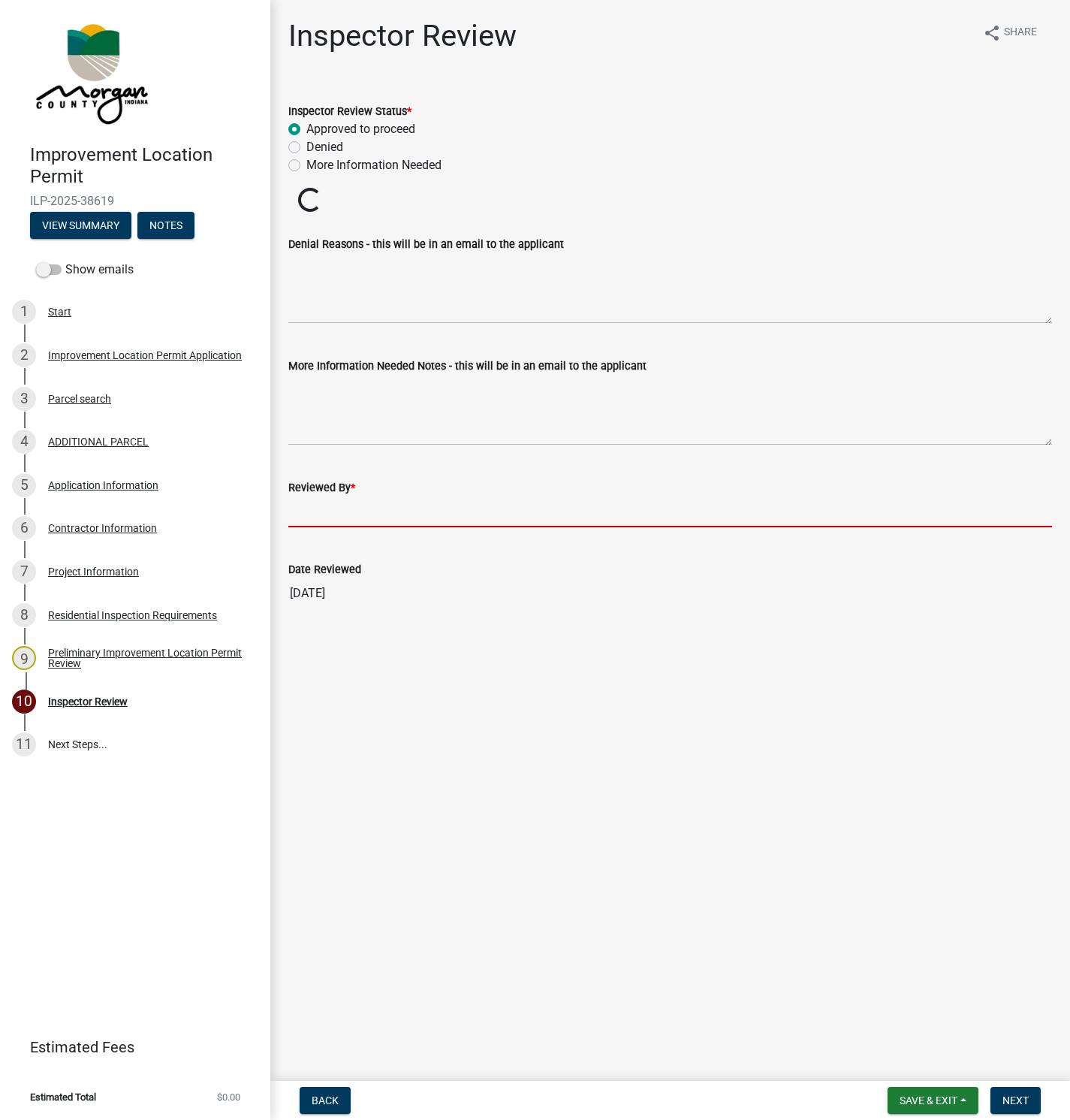
click at [319, 508] on input "Reviewed By *" at bounding box center [670, 512] width 763 height 31
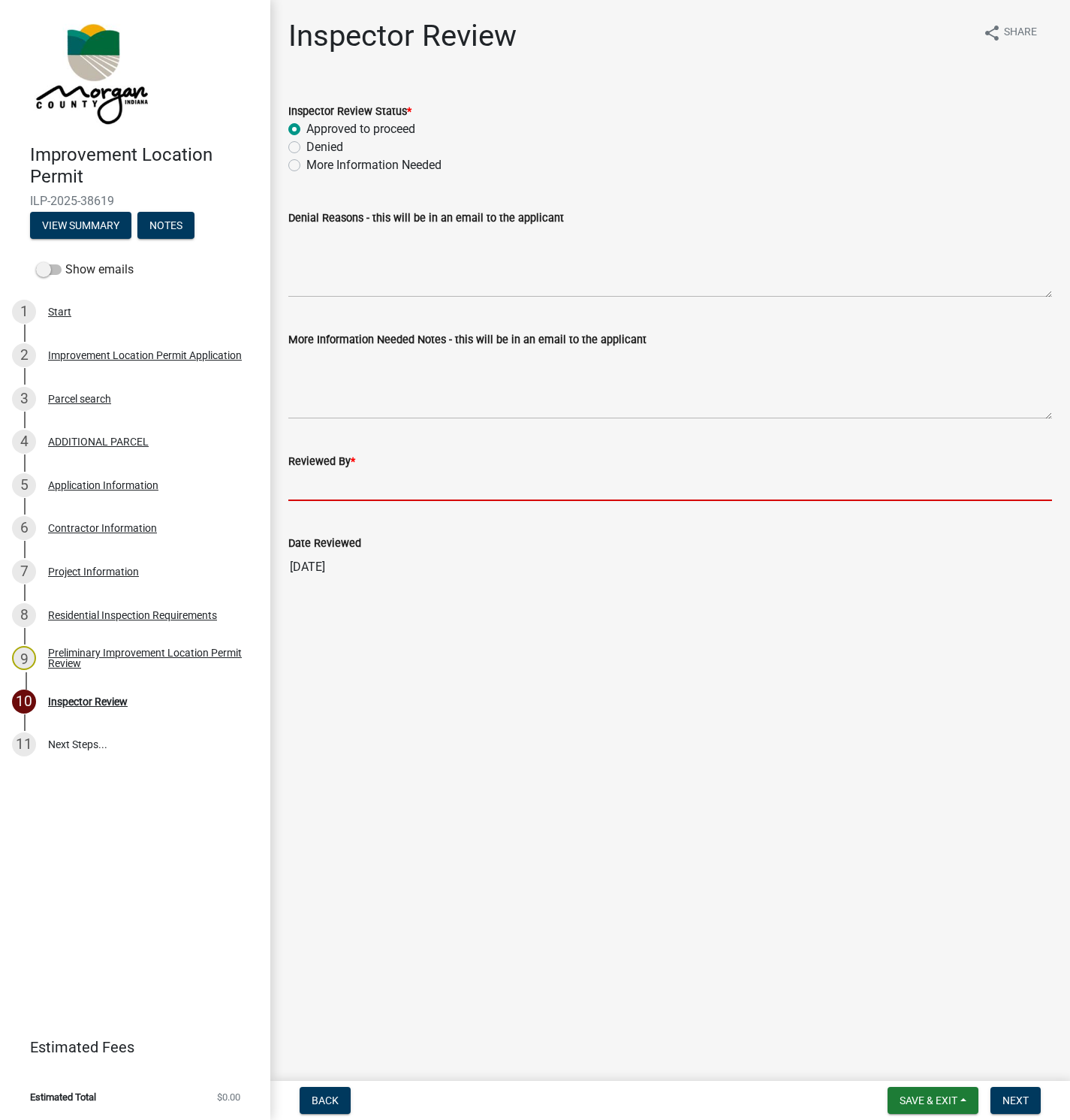
type input "[PERSON_NAME]"
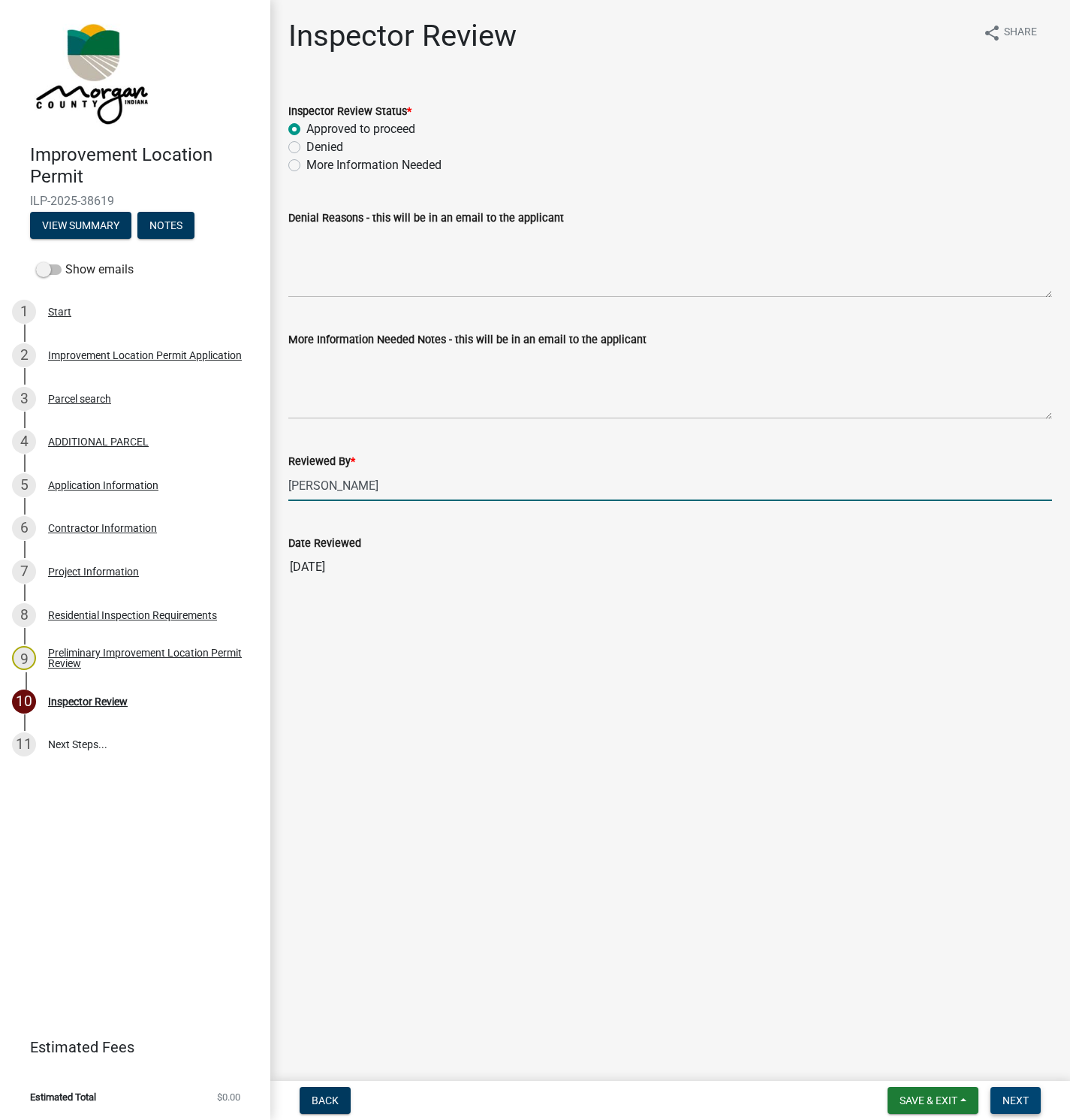
click at [1014, 1113] on button "Next" at bounding box center [1015, 1100] width 50 height 27
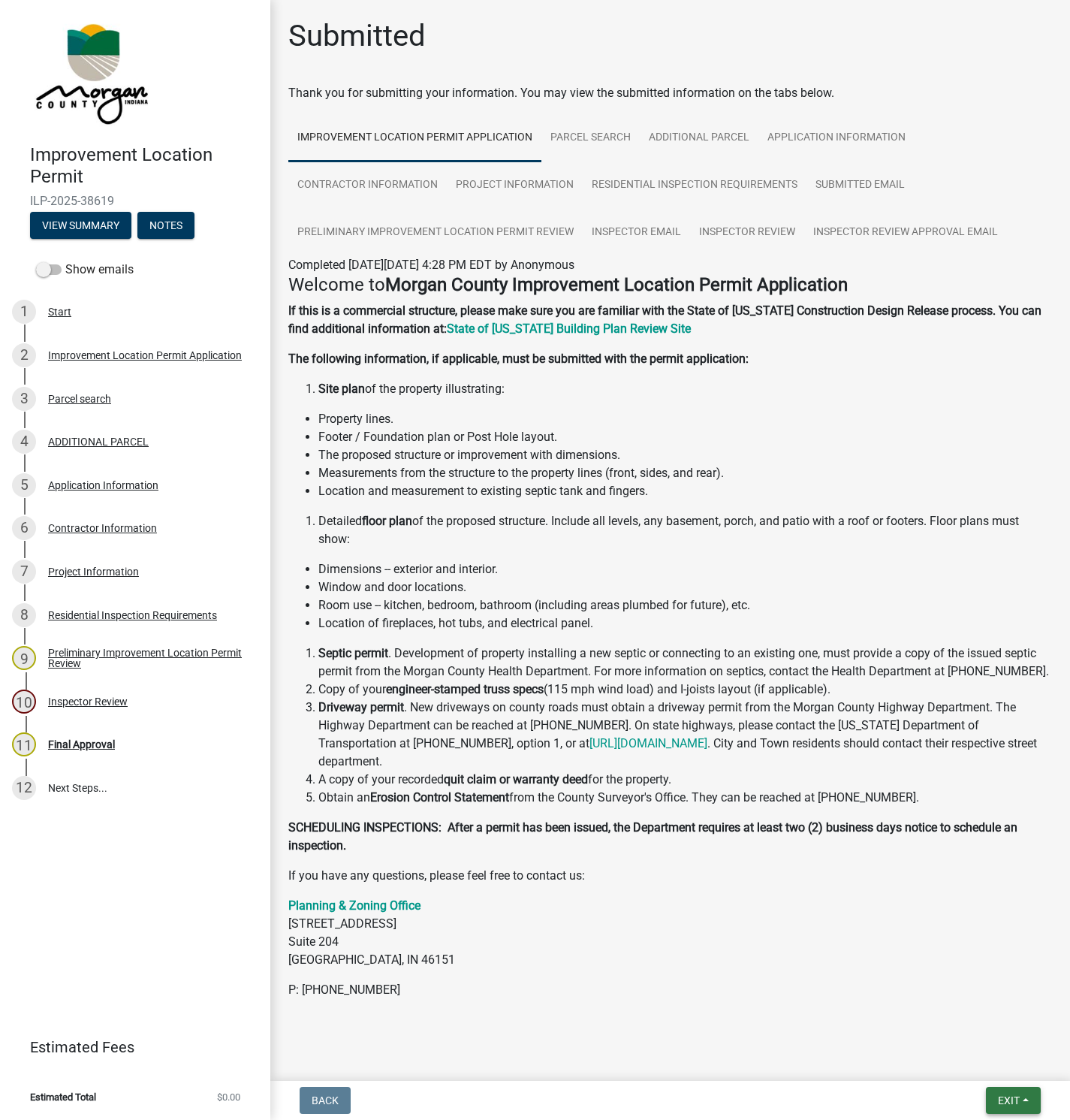
click at [1018, 1094] on span "Exit" at bounding box center [1008, 1100] width 22 height 12
drag, startPoint x: 958, startPoint y: 1053, endPoint x: 932, endPoint y: 667, distance: 386.9
click at [960, 1053] on button "Save & Exit" at bounding box center [981, 1062] width 120 height 36
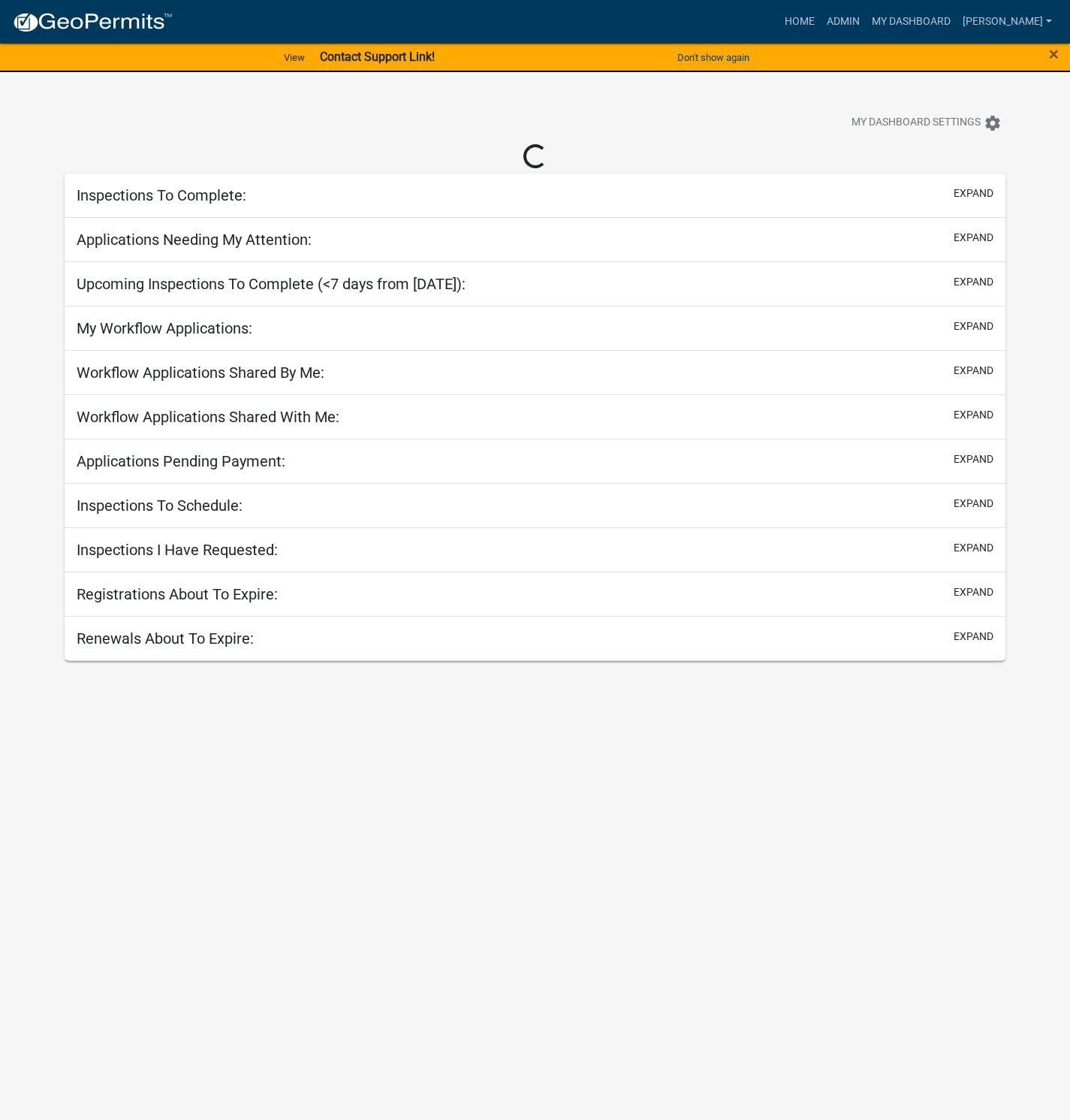
select select "1: 25"
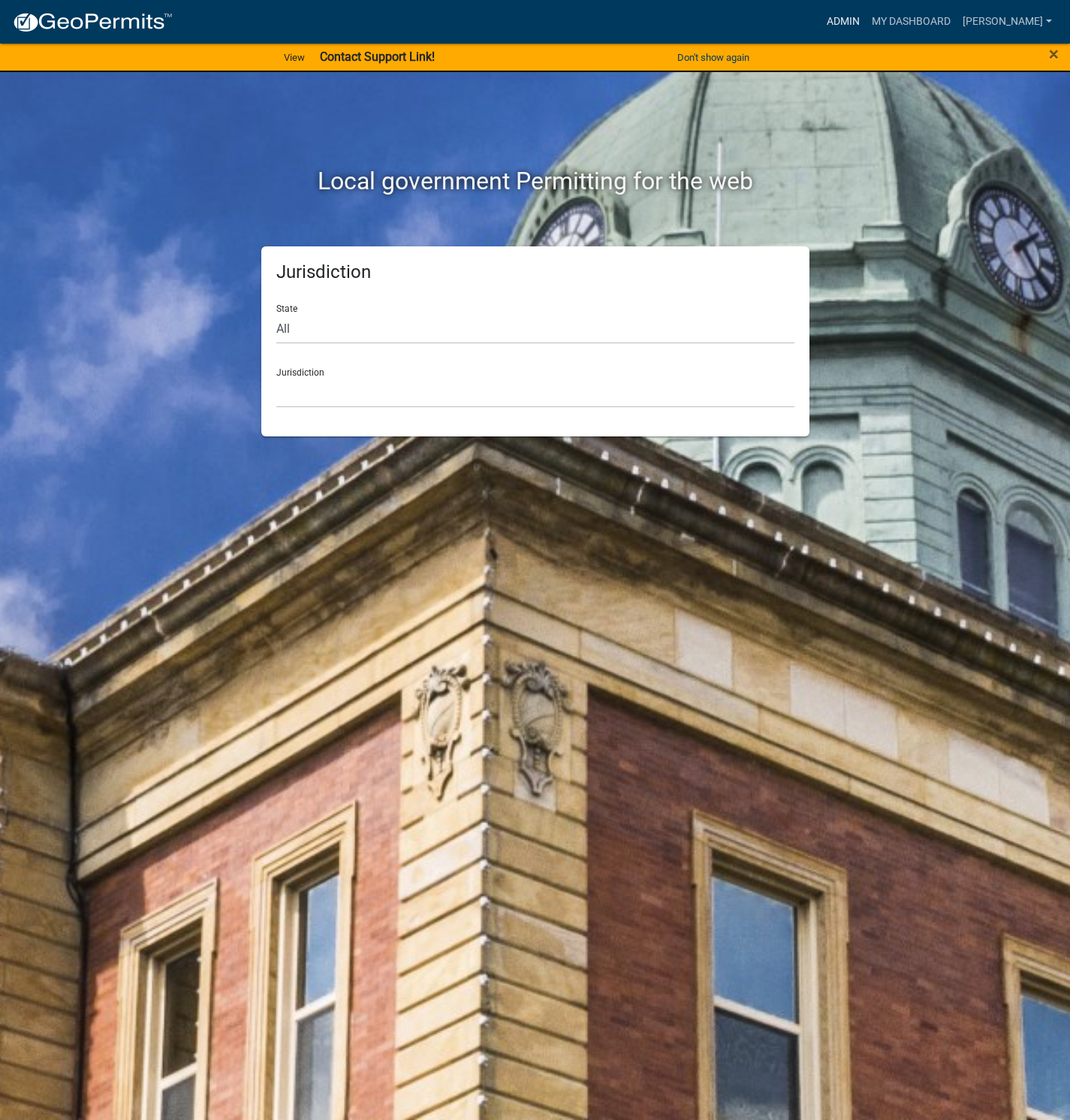
click at [866, 21] on link "Admin" at bounding box center [843, 22] width 45 height 29
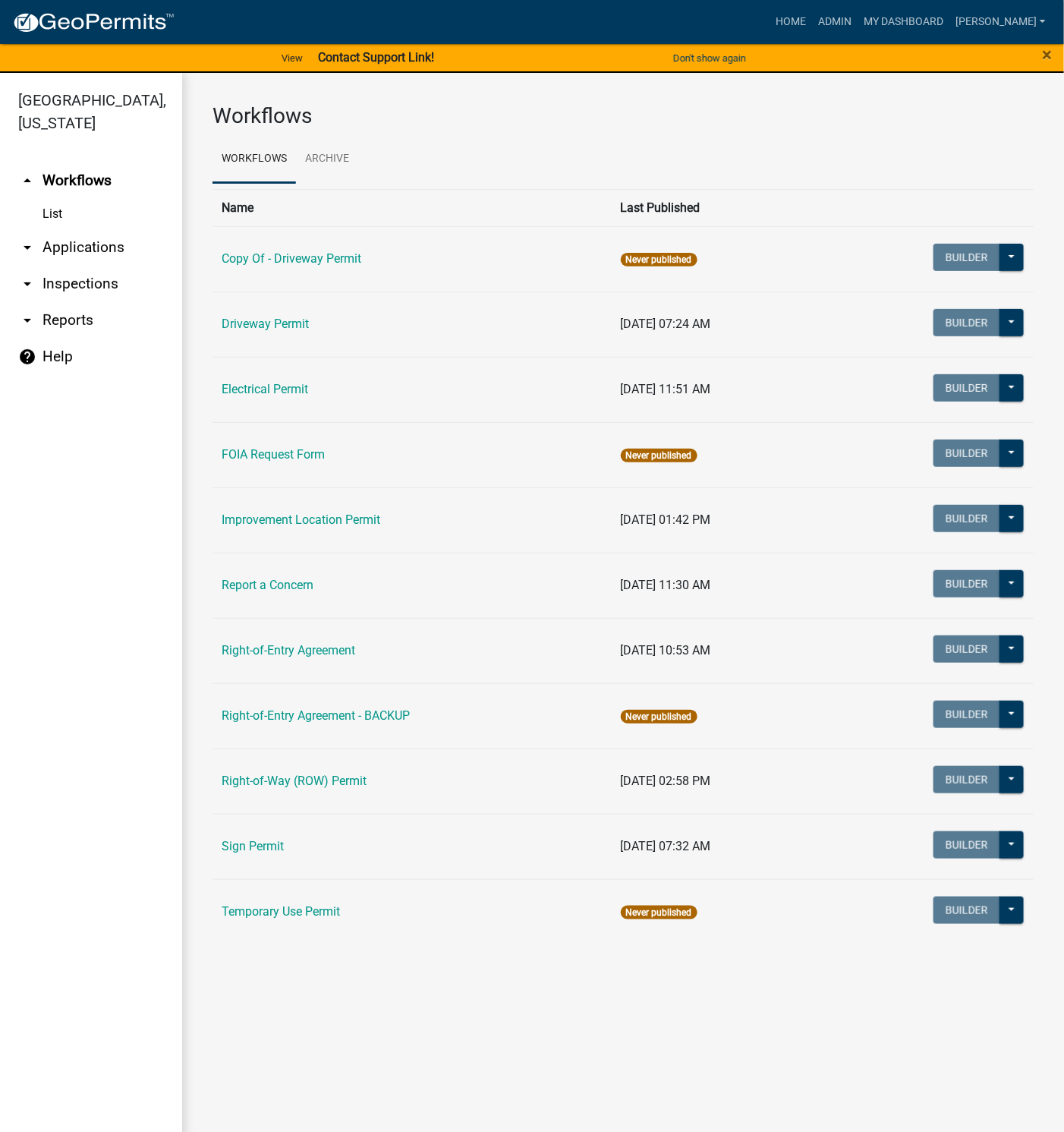
drag, startPoint x: 74, startPoint y: 286, endPoint x: 96, endPoint y: 296, distance: 24.2
click at [74, 286] on link "arrow_drop_down Inspections" at bounding box center [91, 284] width 182 height 36
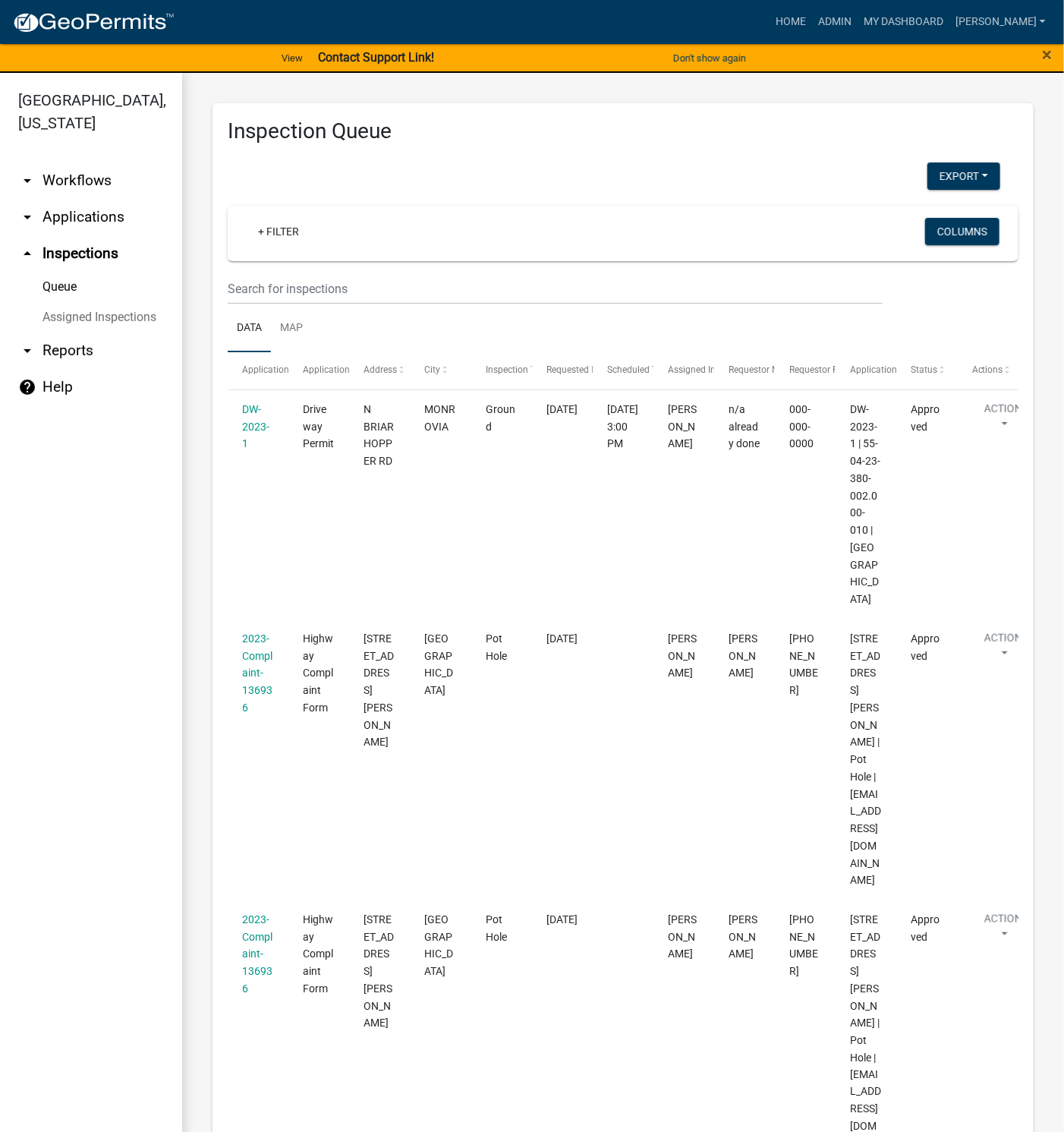
click at [73, 220] on link "arrow_drop_down Applications" at bounding box center [91, 217] width 182 height 36
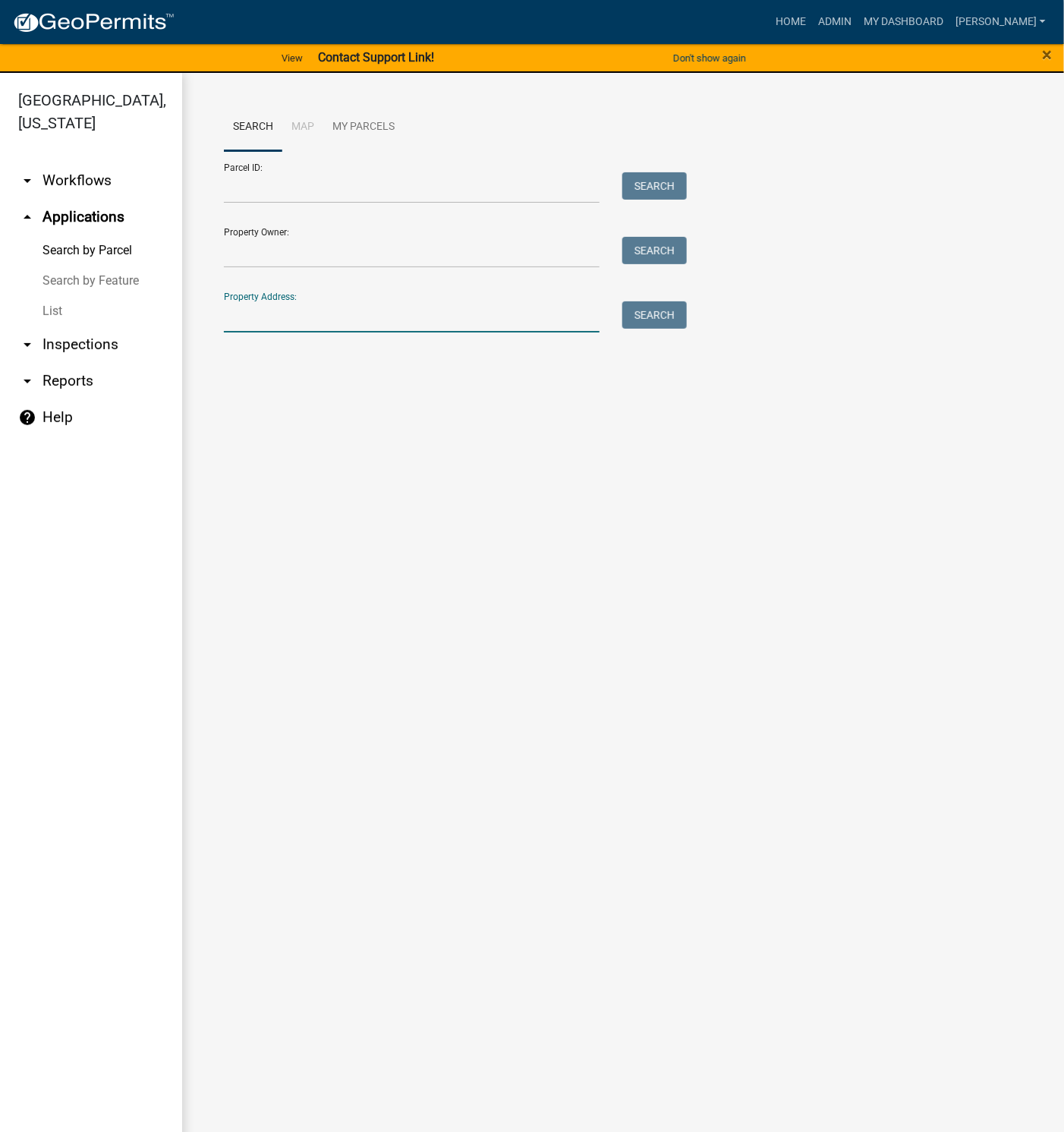
click at [269, 315] on input "Property Address:" at bounding box center [412, 317] width 376 height 31
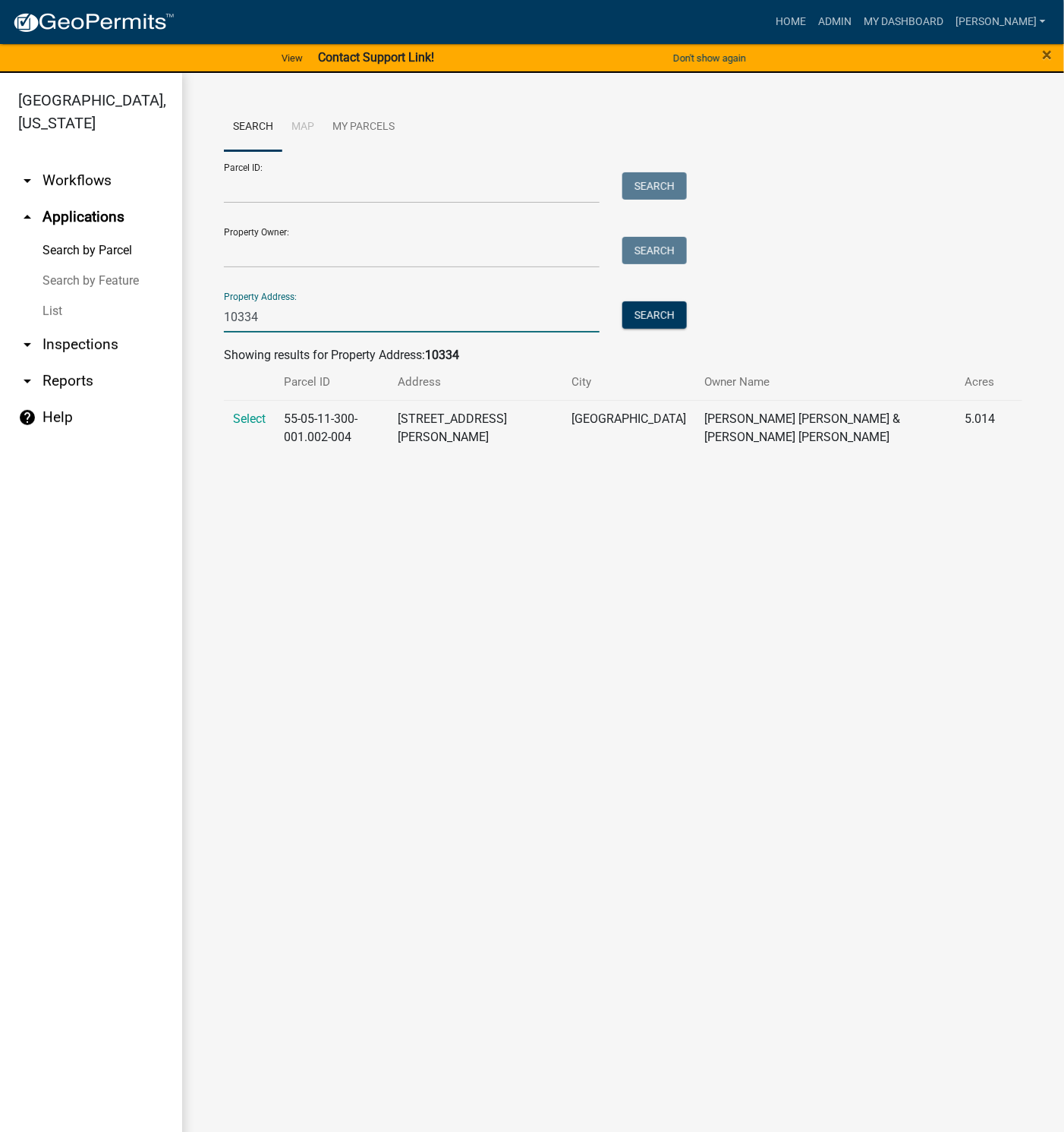
type input "10334"
click at [245, 415] on span "Select" at bounding box center [249, 419] width 33 height 14
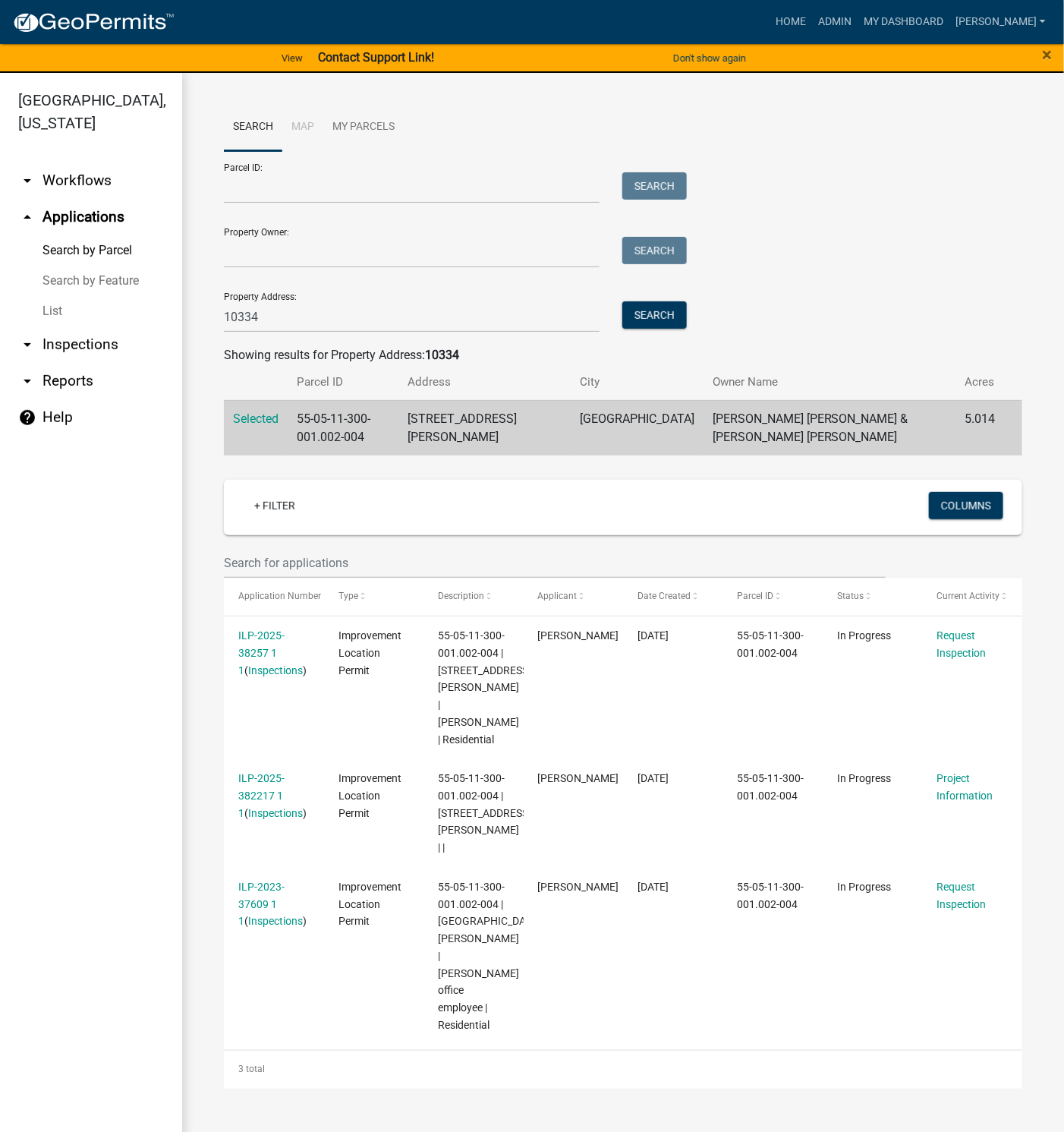
click at [263, 647] on link "ILP-2025-38257 1 1" at bounding box center [261, 653] width 46 height 47
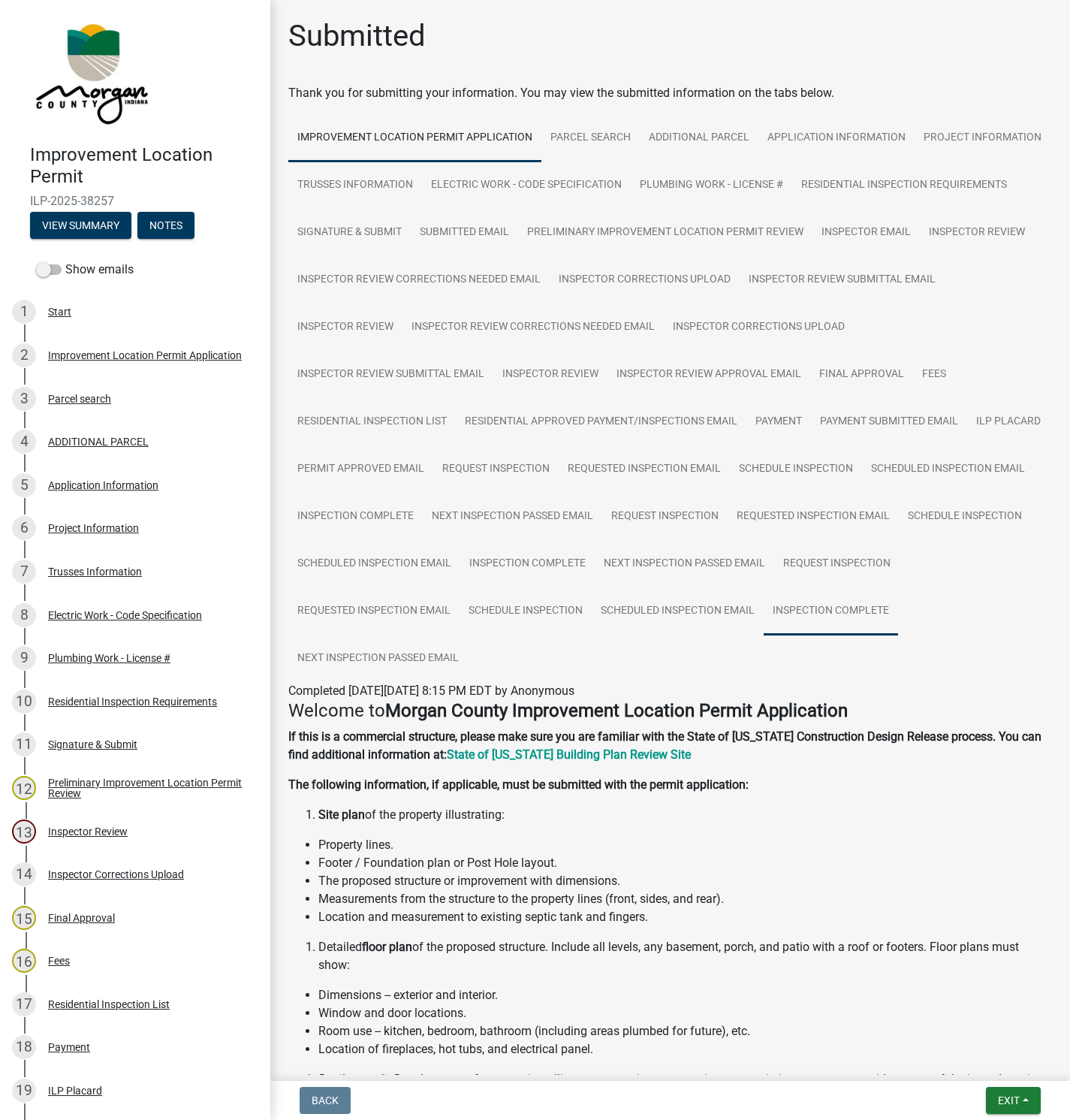
click at [763, 635] on link "Inspection Complete" at bounding box center [830, 611] width 135 height 48
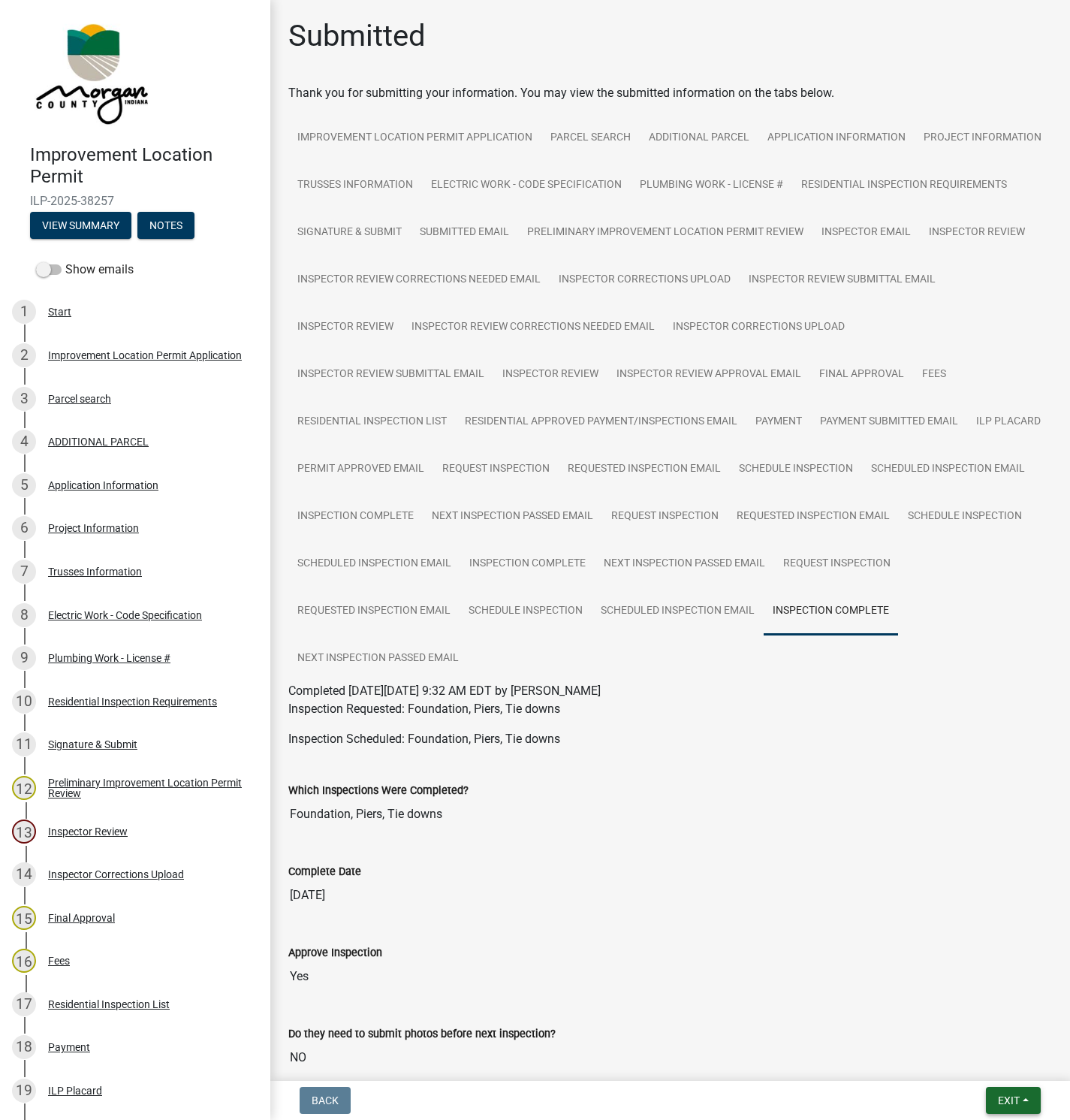
click at [996, 1100] on button "Exit" at bounding box center [1013, 1100] width 55 height 27
click at [949, 1058] on button "Save & Exit" at bounding box center [981, 1062] width 120 height 36
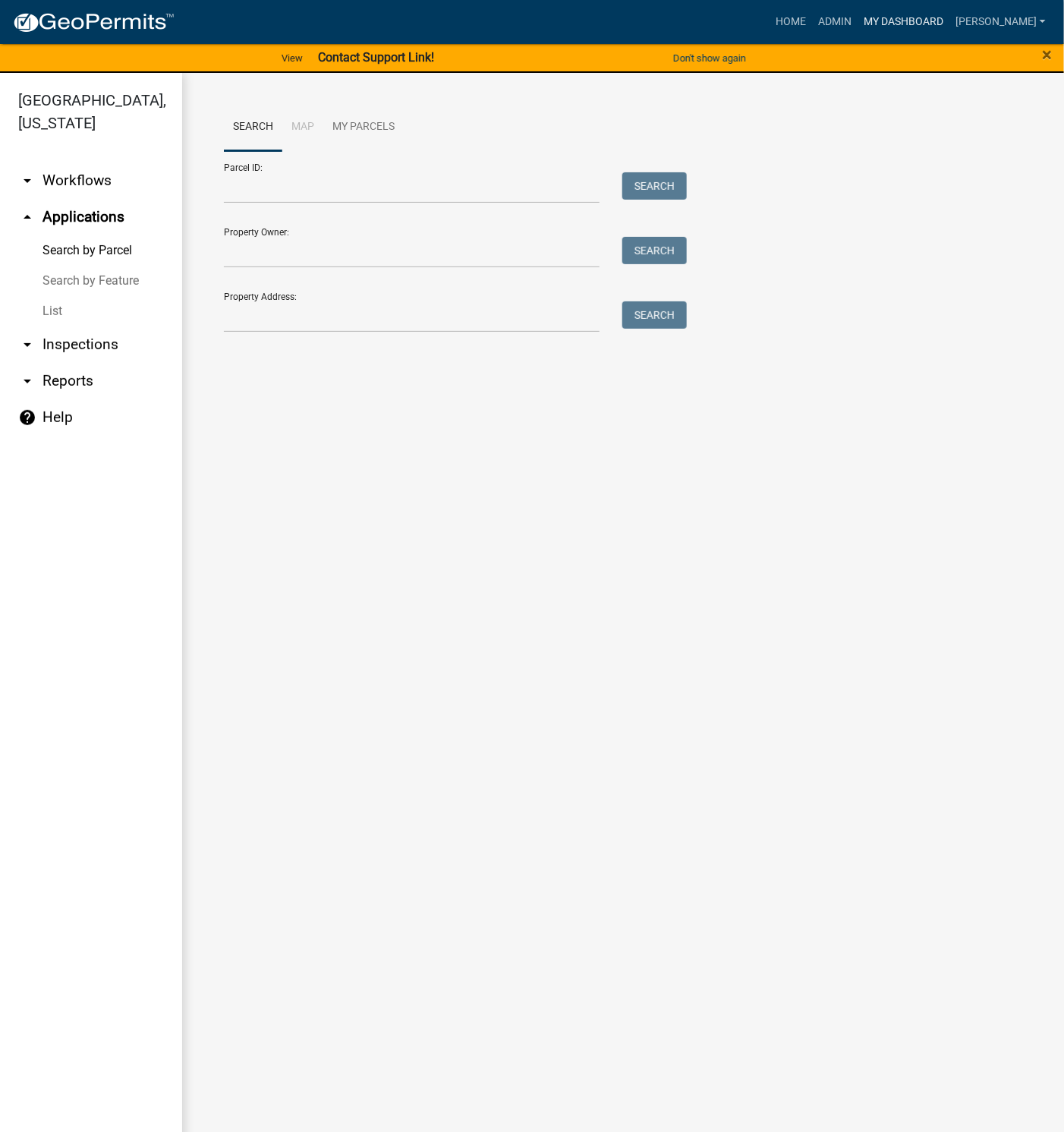
click at [936, 14] on link "My Dashboard" at bounding box center [903, 22] width 92 height 29
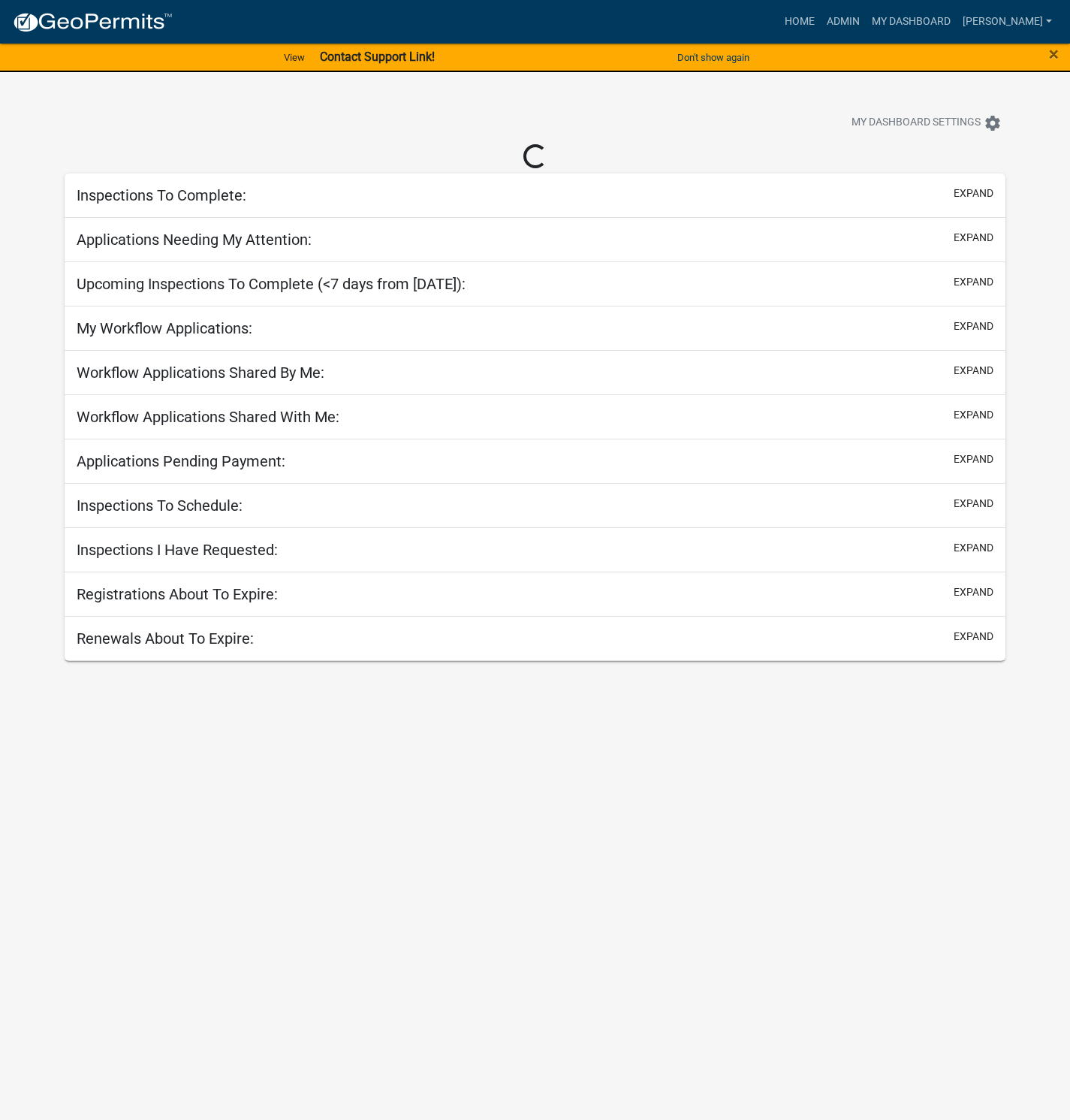
select select "1: 25"
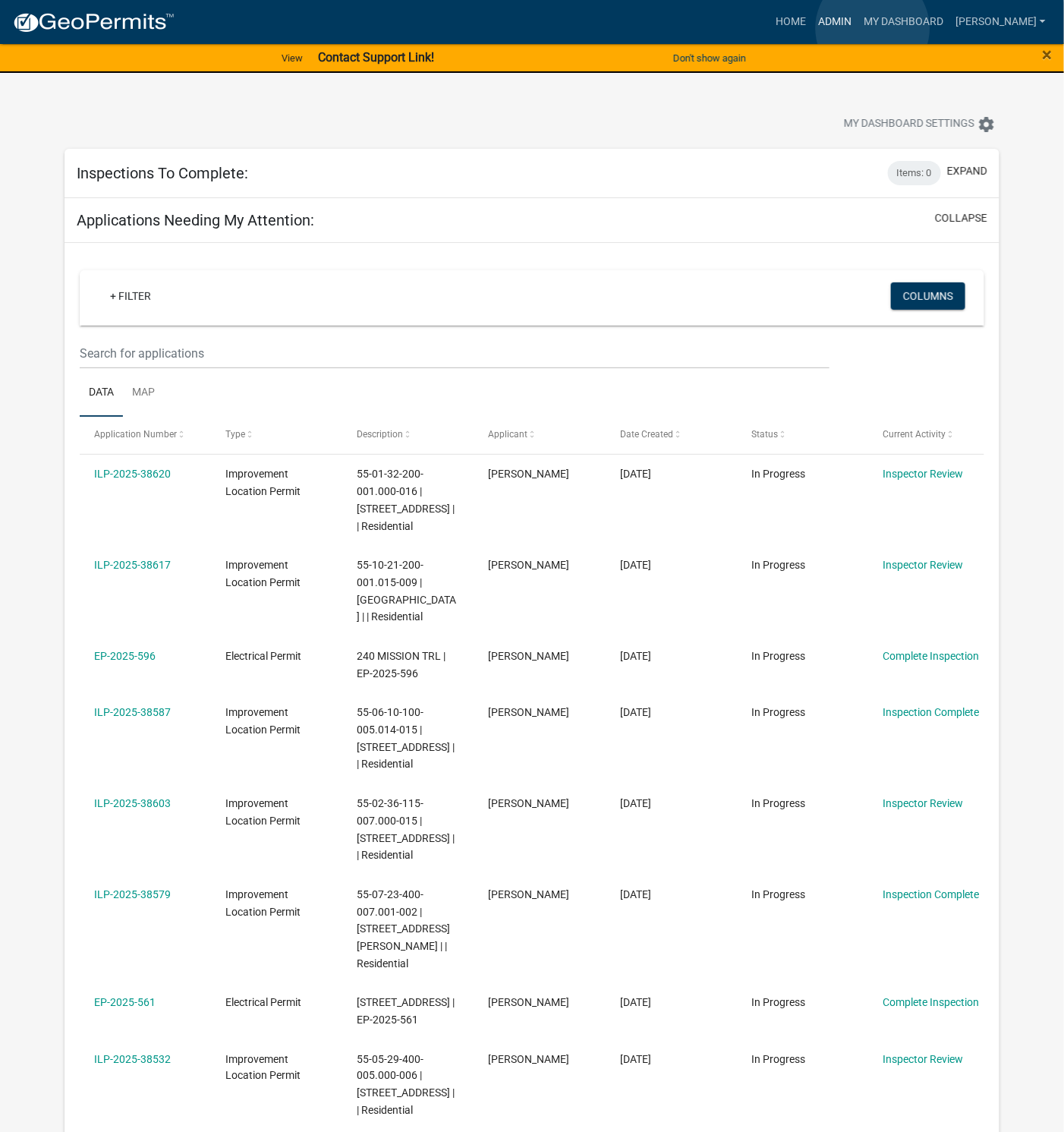
click at [857, 28] on link "Admin" at bounding box center [835, 22] width 46 height 29
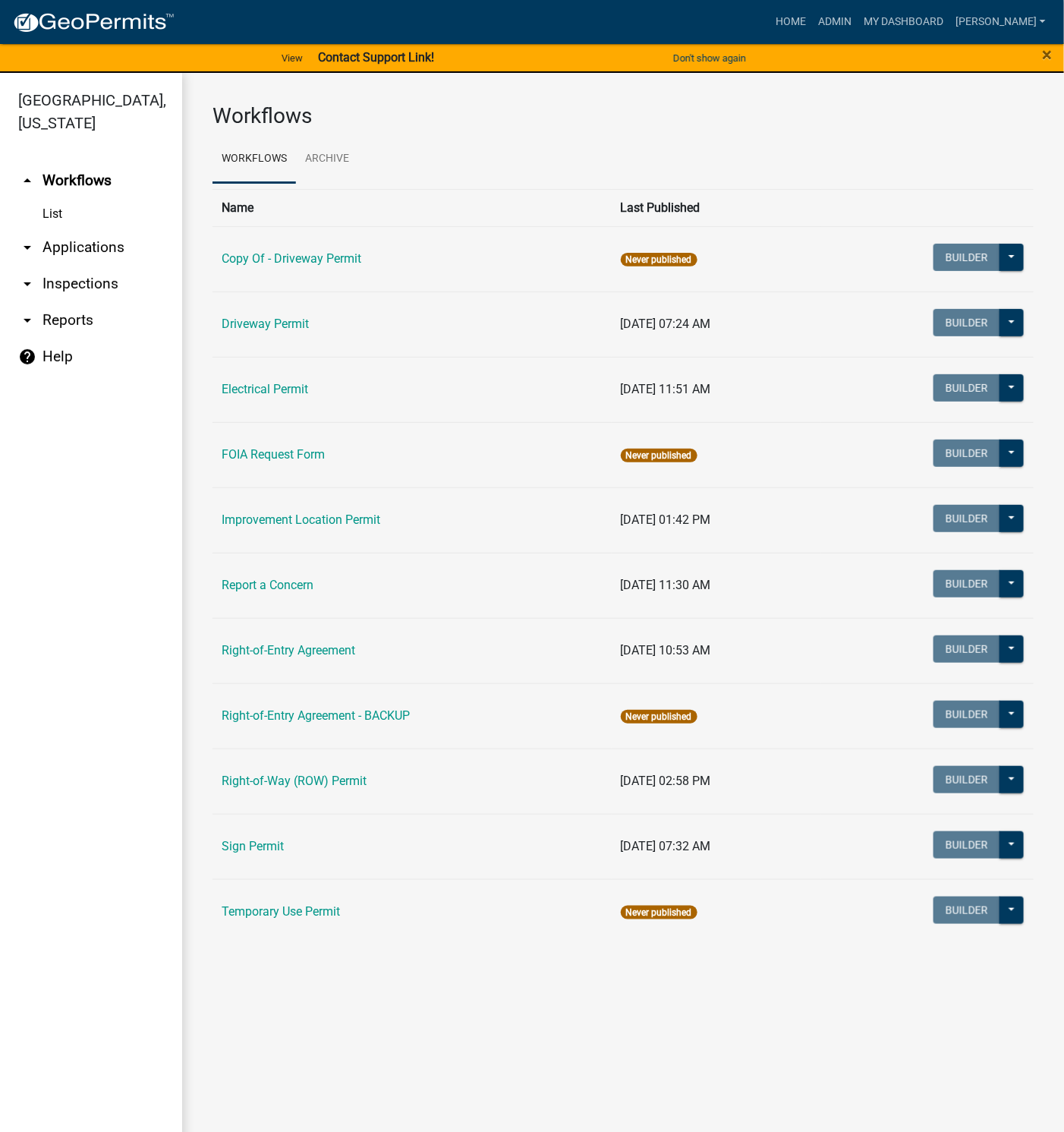
click at [71, 247] on link "arrow_drop_down Applications" at bounding box center [91, 248] width 182 height 36
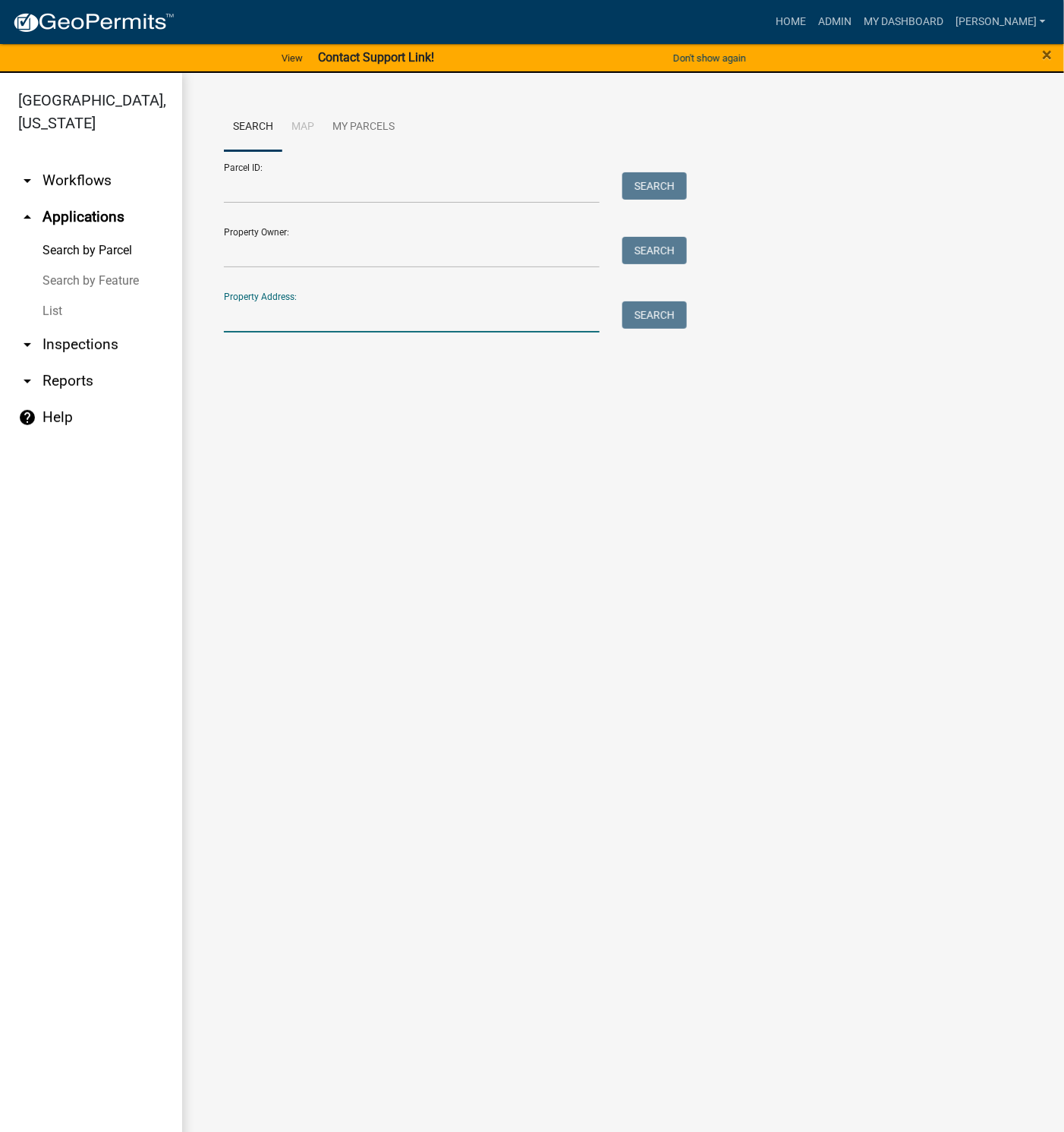
click at [321, 312] on input "Property Address:" at bounding box center [412, 317] width 376 height 31
type input "6631"
click at [635, 308] on button "Search" at bounding box center [654, 315] width 65 height 27
drag, startPoint x: 269, startPoint y: 313, endPoint x: 139, endPoint y: 318, distance: 130.1
click at [139, 318] on div "[GEOGRAPHIC_DATA], [US_STATE] arrow_drop_down Workflows List arrow_drop_up Appl…" at bounding box center [532, 612] width 1064 height 1077
